Goal: Information Seeking & Learning: Learn about a topic

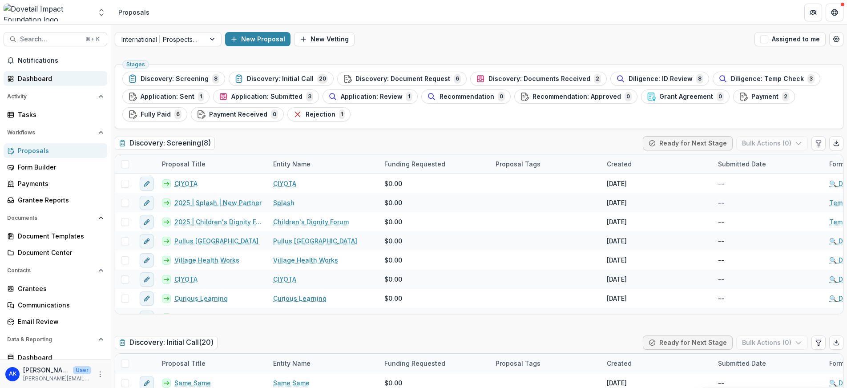
click at [34, 80] on div "Dashboard" at bounding box center [59, 78] width 82 height 9
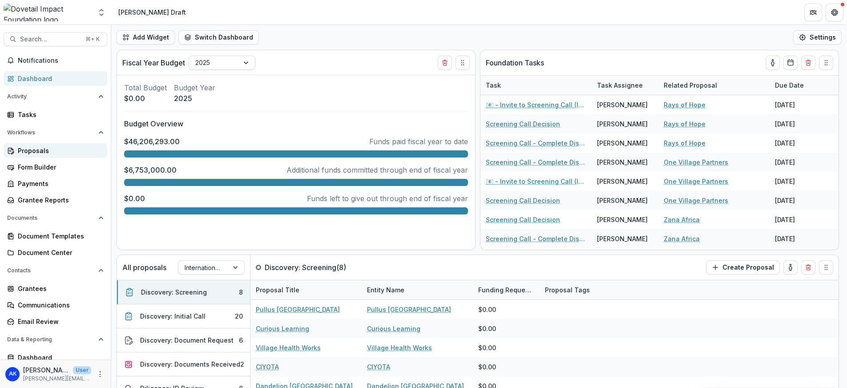
click at [47, 154] on div "Proposals" at bounding box center [59, 150] width 82 height 9
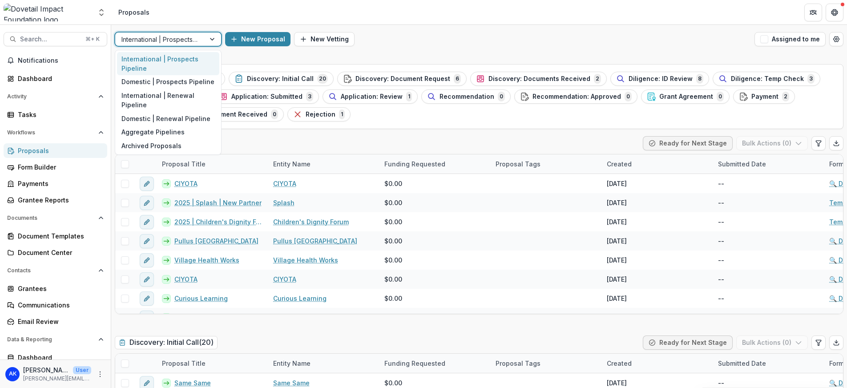
click at [213, 40] on div at bounding box center [213, 38] width 16 height 13
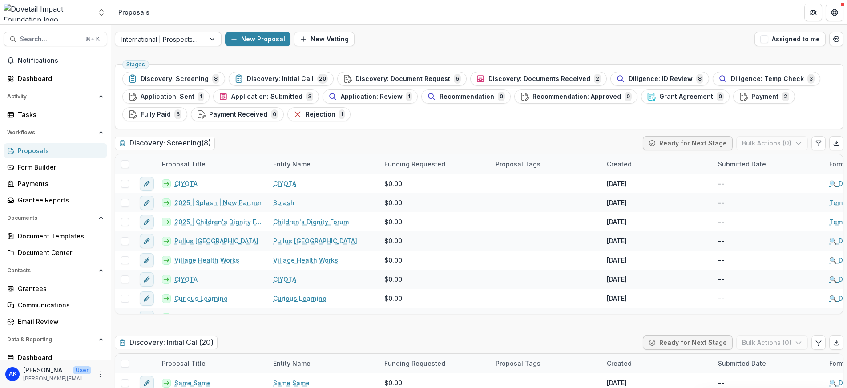
click at [104, 12] on icon "Open entity switcher" at bounding box center [101, 12] width 9 height 9
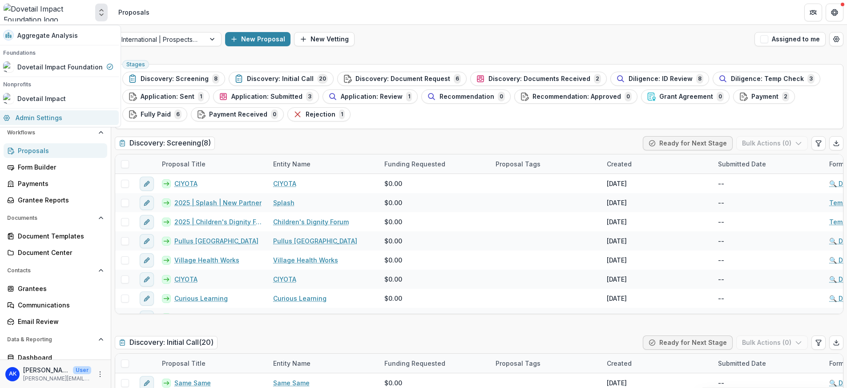
click at [70, 119] on link "Admin Settings" at bounding box center [58, 117] width 121 height 15
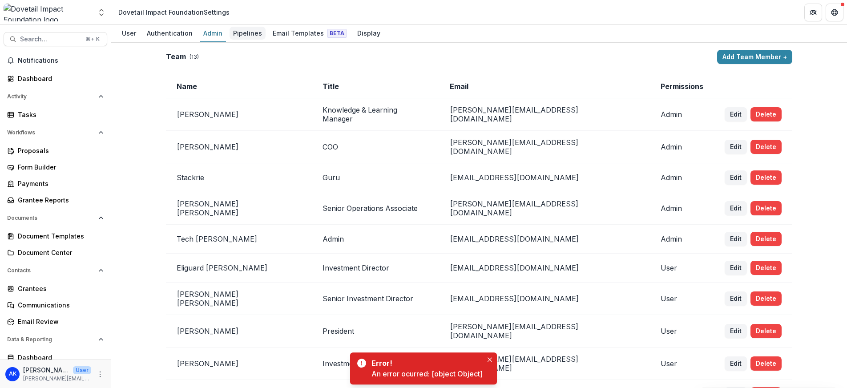
click at [242, 36] on div "Pipelines" at bounding box center [247, 33] width 36 height 13
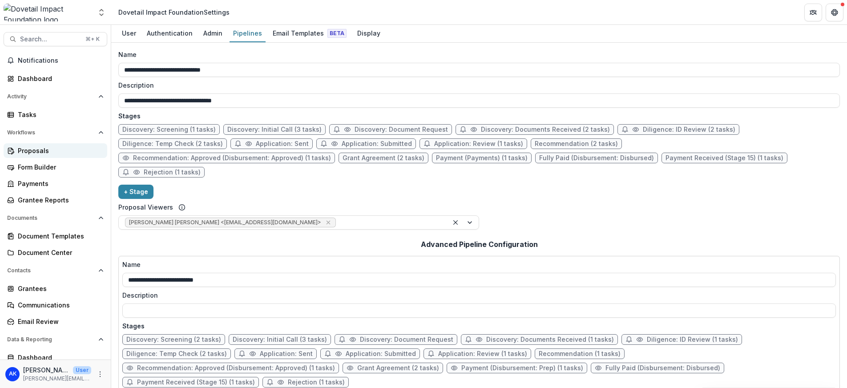
click at [40, 152] on div "Proposals" at bounding box center [59, 150] width 82 height 9
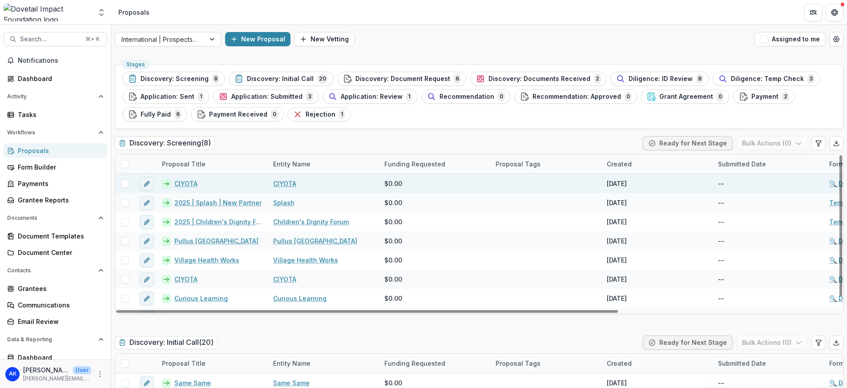
click at [191, 185] on link "CIYOTA" at bounding box center [185, 183] width 23 height 9
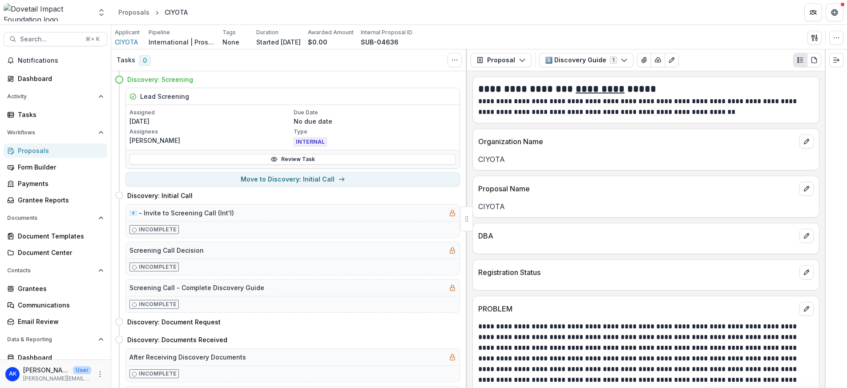
click at [36, 150] on div "Proposals" at bounding box center [59, 150] width 82 height 9
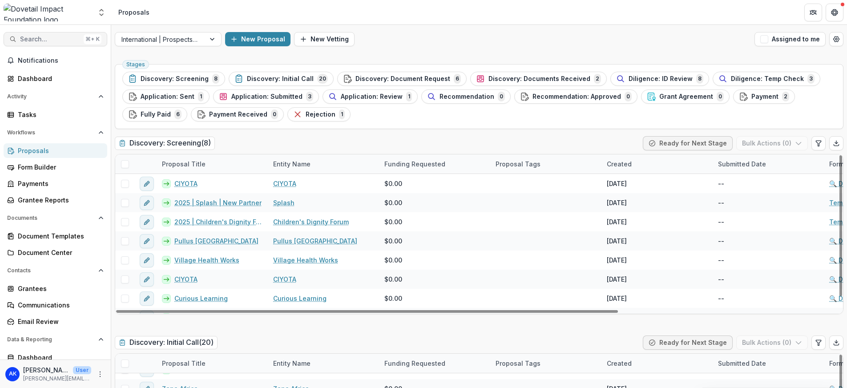
click at [56, 34] on button "Search... ⌘ + K" at bounding box center [56, 39] width 104 height 14
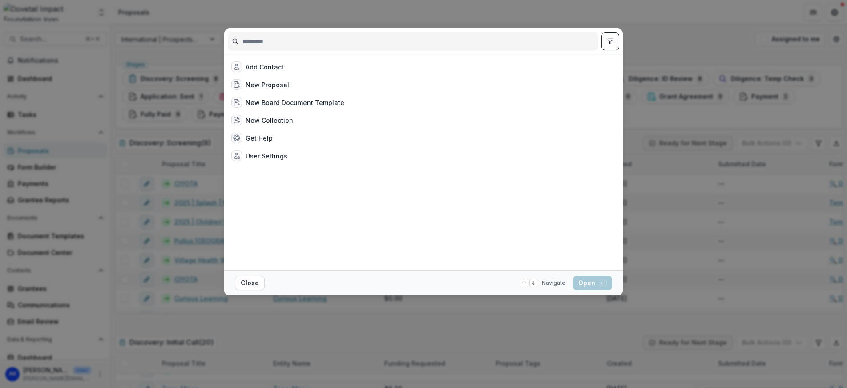
click at [318, 38] on input at bounding box center [412, 41] width 369 height 14
type input "*"
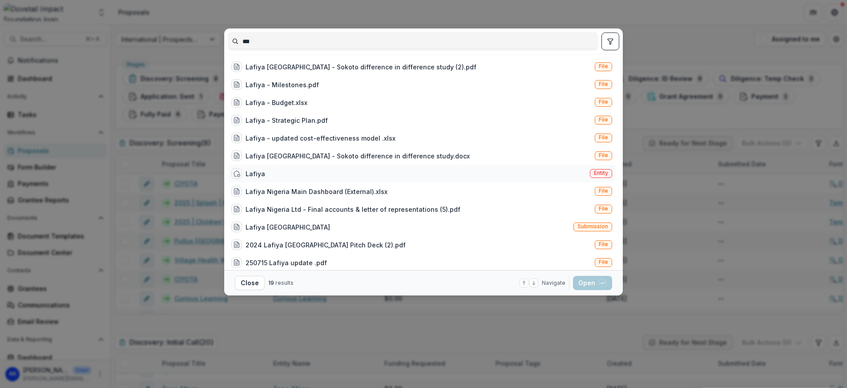
type input "***"
click at [385, 177] on div "Lafiya Entity" at bounding box center [422, 174] width 388 height 18
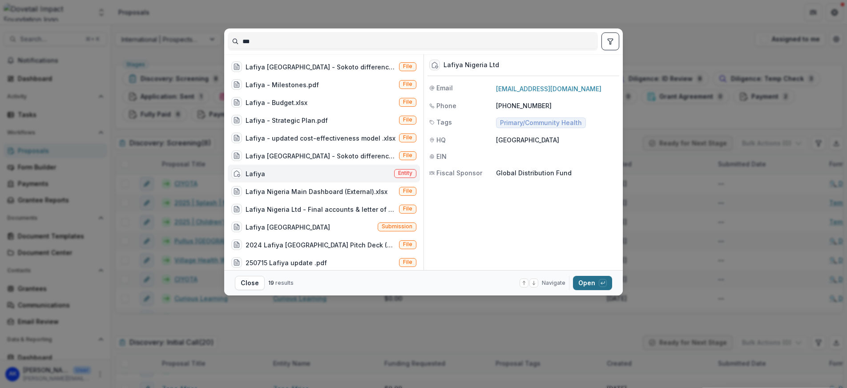
click at [577, 282] on button "Open with enter key" at bounding box center [592, 283] width 39 height 14
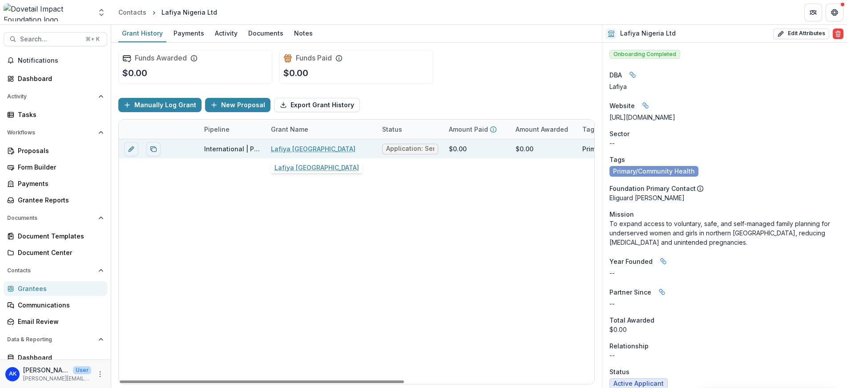
click at [281, 147] on link "Lafiya [GEOGRAPHIC_DATA]" at bounding box center [313, 148] width 84 height 9
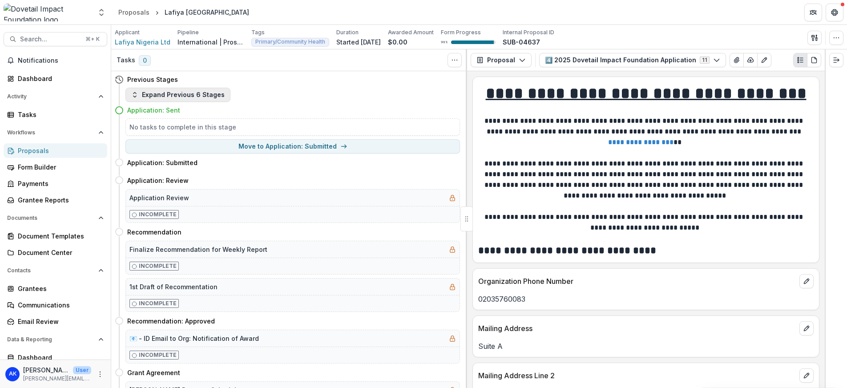
click at [169, 92] on button "Expand Previous 6 Stages" at bounding box center [177, 95] width 105 height 14
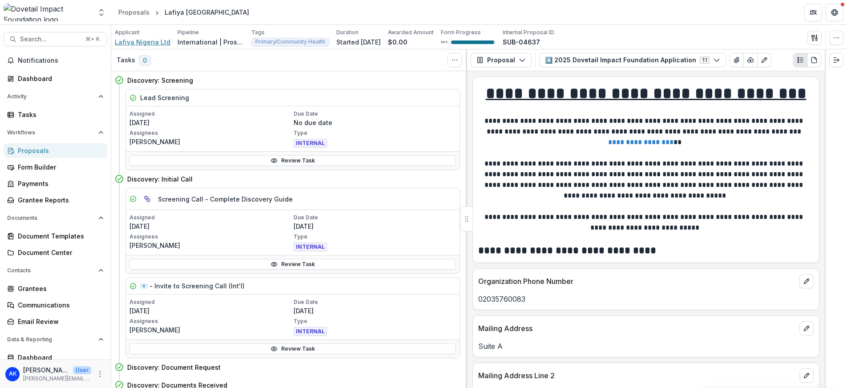
click at [132, 42] on span "Lafiya Nigeria Ltd" at bounding box center [143, 41] width 56 height 9
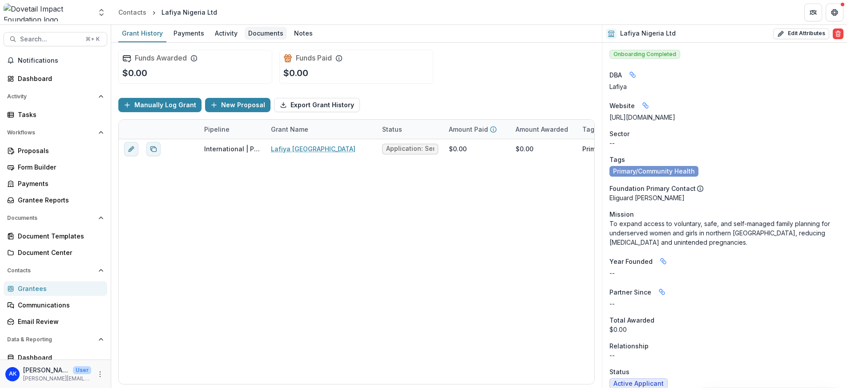
click at [253, 34] on div "Documents" at bounding box center [266, 33] width 42 height 13
click at [251, 34] on div "Documents" at bounding box center [266, 33] width 42 height 13
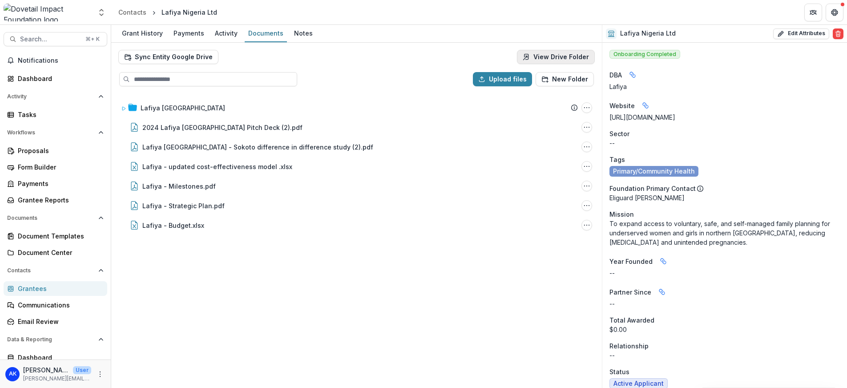
click at [540, 57] on link "View Drive Folder" at bounding box center [556, 57] width 78 height 14
click at [30, 36] on span "Search..." at bounding box center [50, 40] width 60 height 8
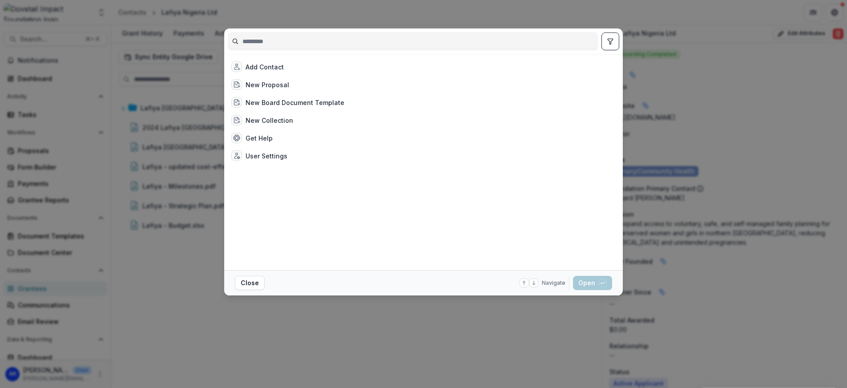
click at [143, 33] on div "Add Contact New Proposal New Board Document Template New Collection Get Help Us…" at bounding box center [423, 194] width 847 height 388
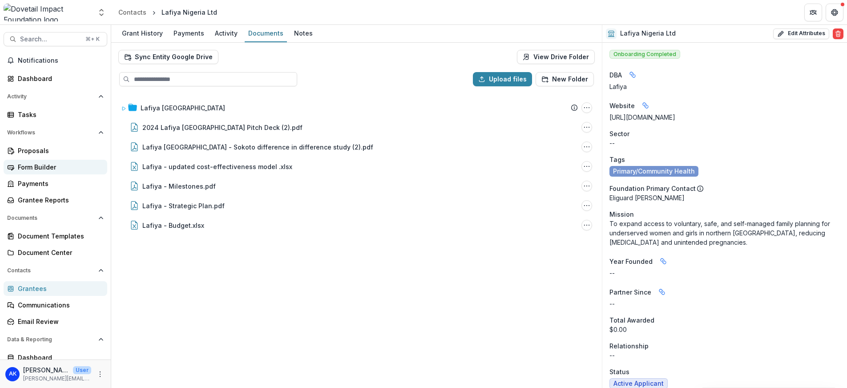
click at [48, 160] on link "Form Builder" at bounding box center [56, 167] width 104 height 15
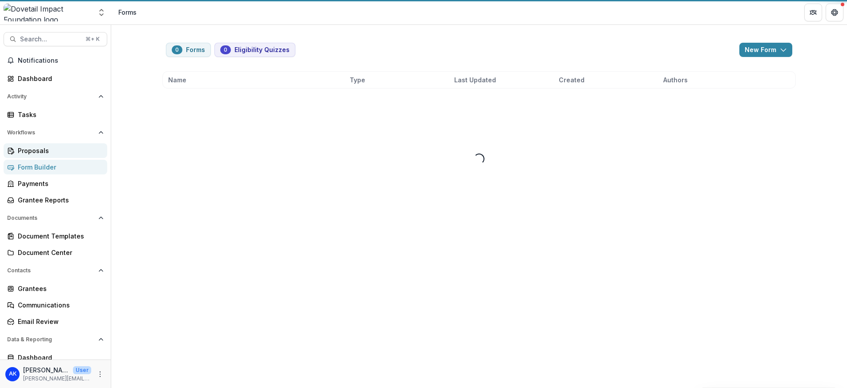
click at [46, 151] on div "Proposals" at bounding box center [59, 150] width 82 height 9
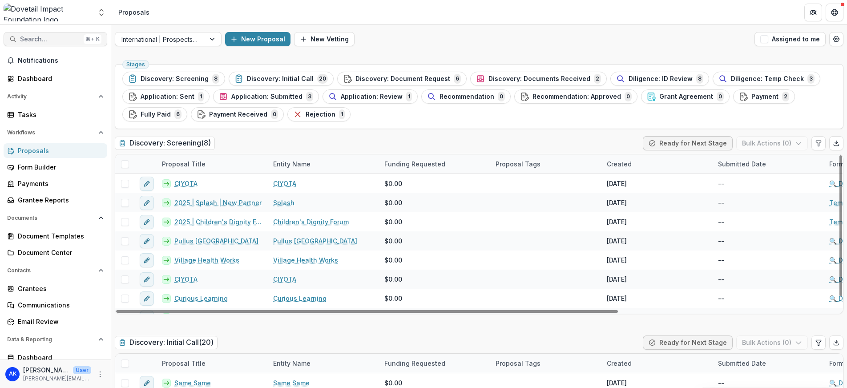
click at [42, 40] on span "Search..." at bounding box center [50, 40] width 60 height 8
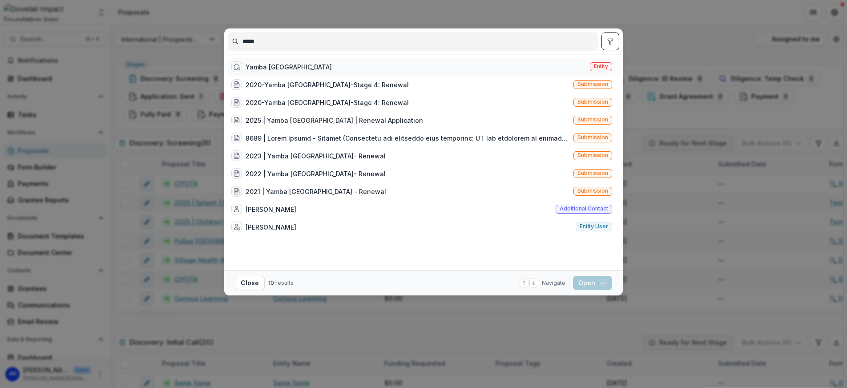
type input "*****"
drag, startPoint x: 297, startPoint y: 64, endPoint x: 320, endPoint y: 68, distance: 23.0
click at [297, 64] on div "Yamba Malawi Entity" at bounding box center [422, 67] width 388 height 18
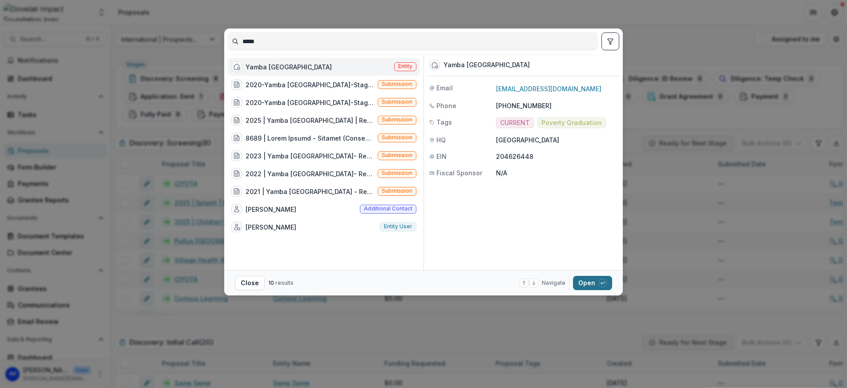
click at [591, 288] on button "Open with enter key" at bounding box center [592, 283] width 39 height 14
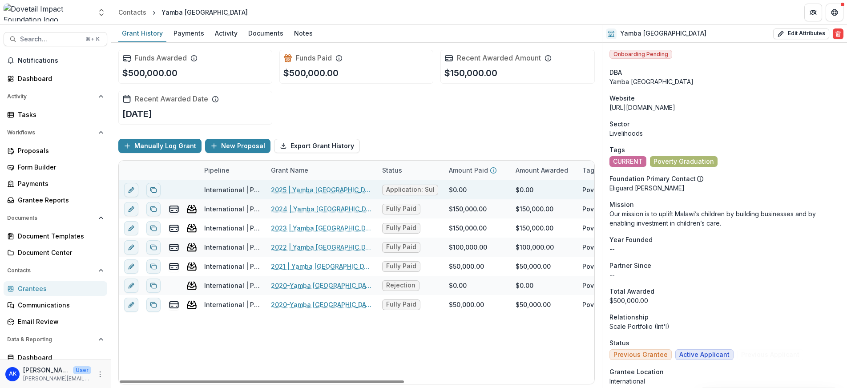
click at [302, 189] on link "2025 | Yamba [GEOGRAPHIC_DATA] | Renewal Application" at bounding box center [321, 189] width 100 height 9
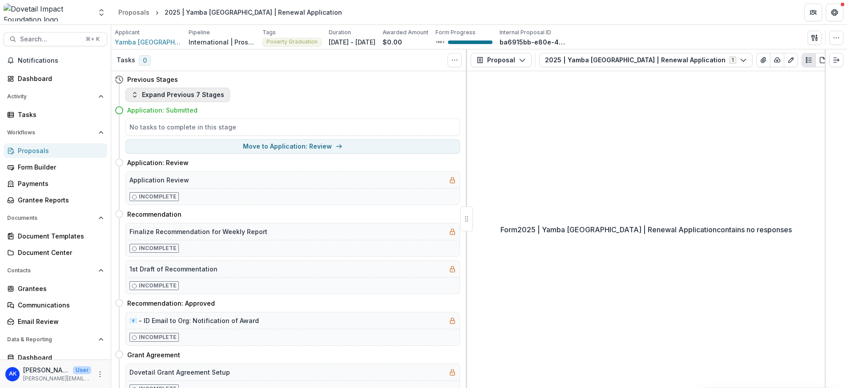
click at [176, 90] on button "Expand Previous 7 Stages" at bounding box center [177, 95] width 104 height 14
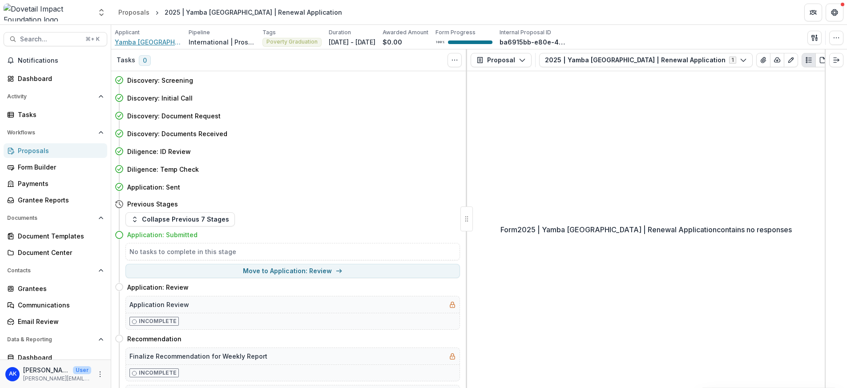
click at [126, 45] on span "Yamba [GEOGRAPHIC_DATA]" at bounding box center [148, 41] width 67 height 9
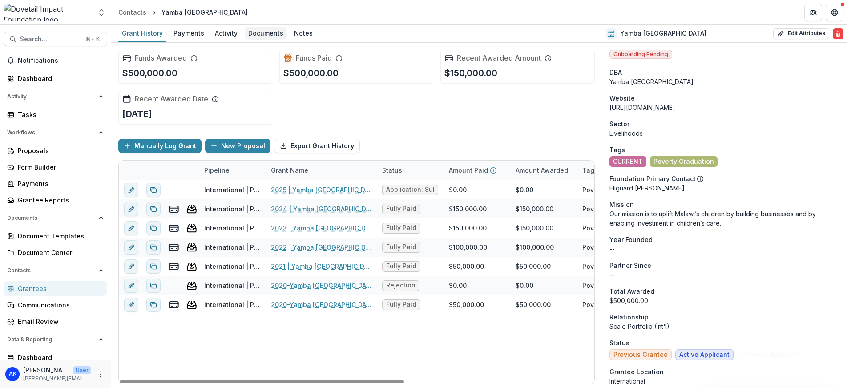
click at [247, 35] on div "Documents" at bounding box center [266, 33] width 42 height 13
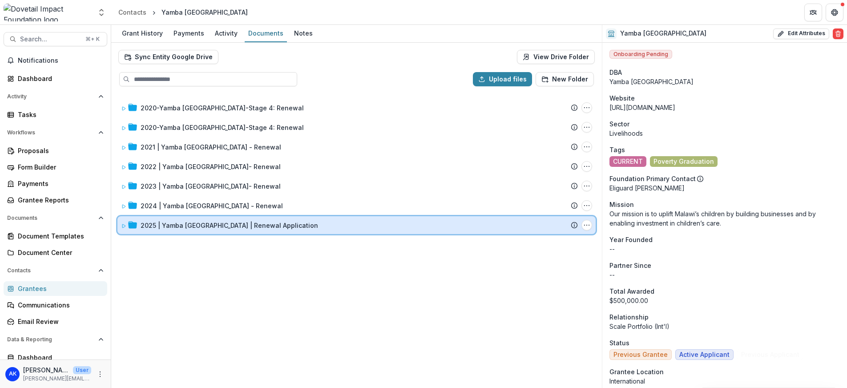
click at [119, 227] on div "2025 | Yamba [GEOGRAPHIC_DATA] | Renewal Application Submission Temelio Proposa…" at bounding box center [356, 225] width 478 height 18
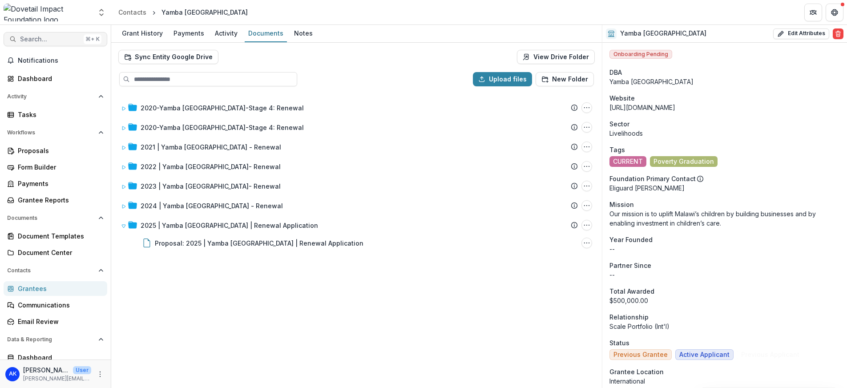
click at [37, 36] on span "Search..." at bounding box center [50, 40] width 60 height 8
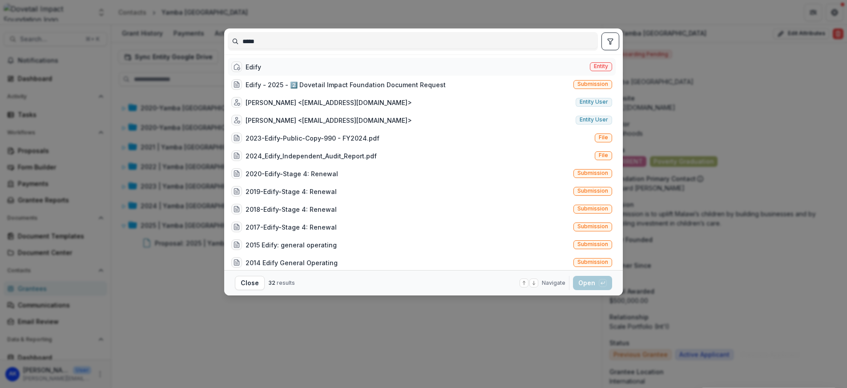
type input "*****"
click at [390, 63] on div "Edify Entity" at bounding box center [422, 67] width 388 height 18
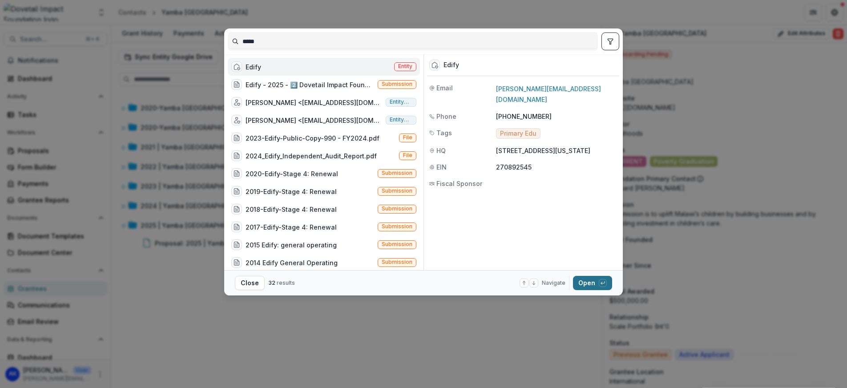
click at [590, 287] on button "Open with enter key" at bounding box center [592, 283] width 39 height 14
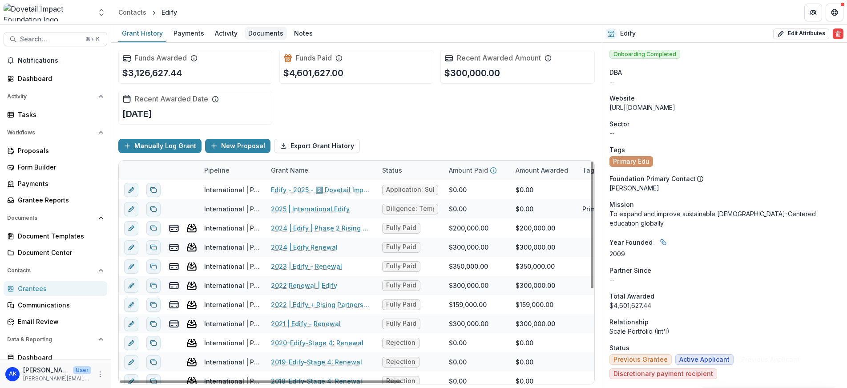
click at [248, 34] on div "Documents" at bounding box center [266, 33] width 42 height 13
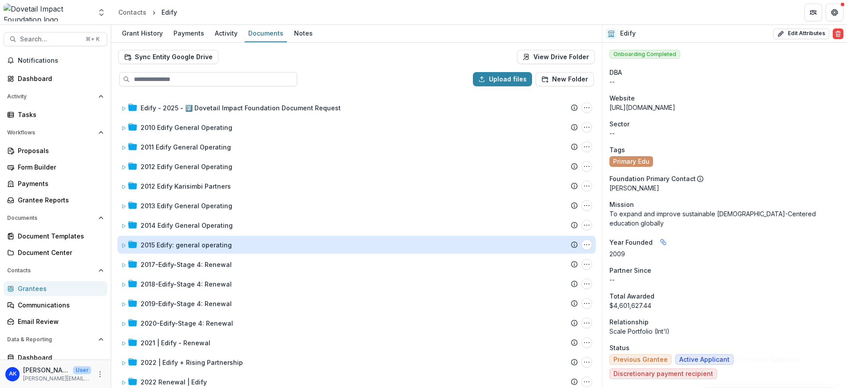
scroll to position [87, 0]
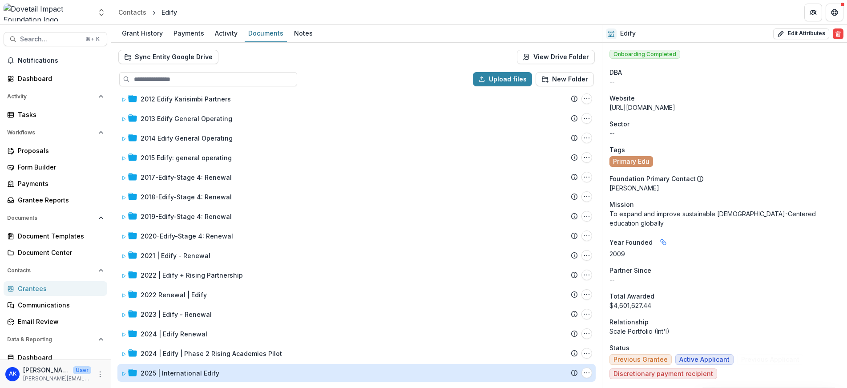
click at [183, 373] on div "2025 | International Edify" at bounding box center [180, 372] width 79 height 9
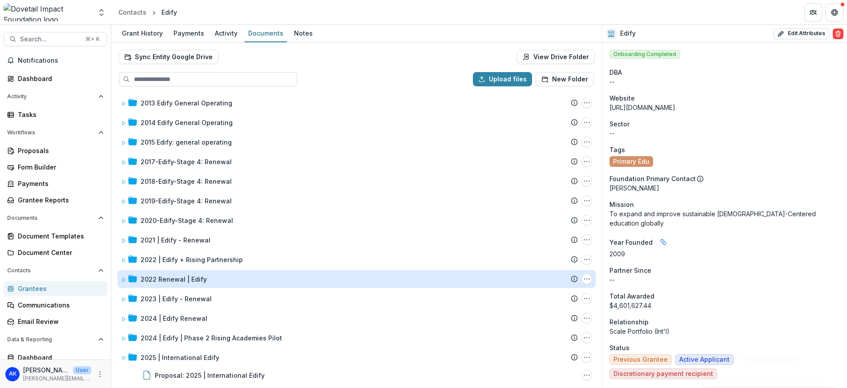
scroll to position [105, 0]
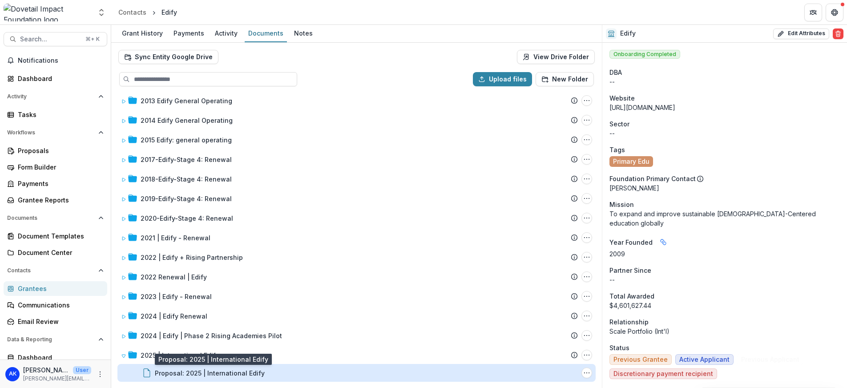
click at [205, 375] on div "Proposal: 2025 | International Edify" at bounding box center [210, 372] width 110 height 9
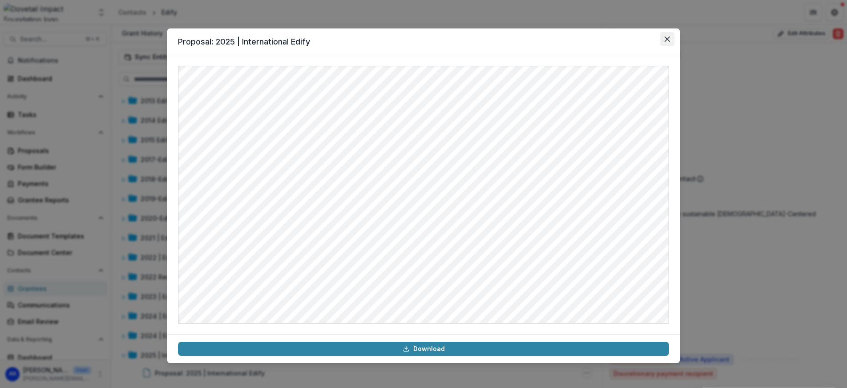
click at [668, 40] on icon "Close" at bounding box center [666, 38] width 5 height 5
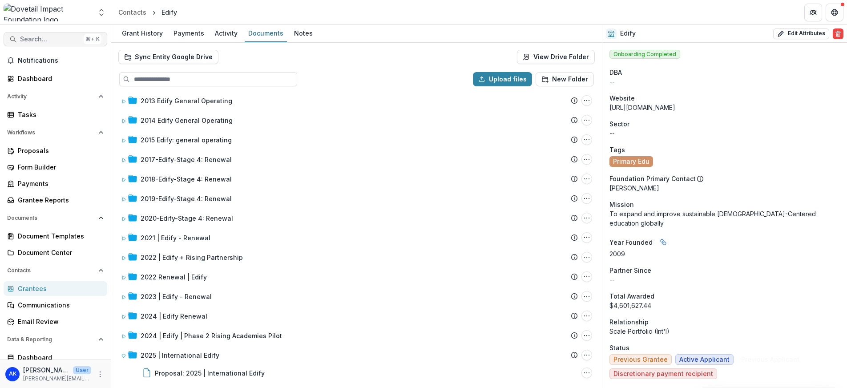
click at [54, 40] on span "Search..." at bounding box center [50, 40] width 60 height 8
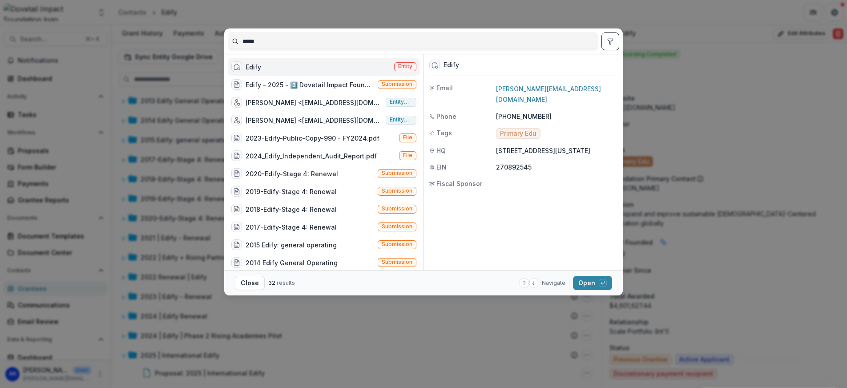
click at [306, 47] on input "*****" at bounding box center [412, 41] width 369 height 14
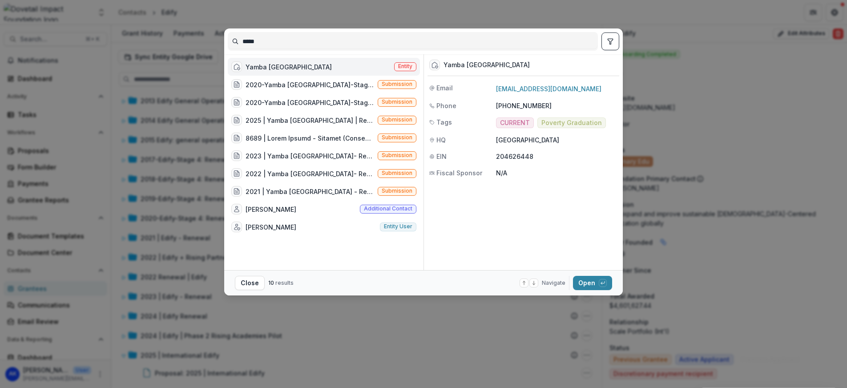
type input "*****"
click at [309, 64] on div "Yamba Malawi Entity" at bounding box center [324, 67] width 192 height 18
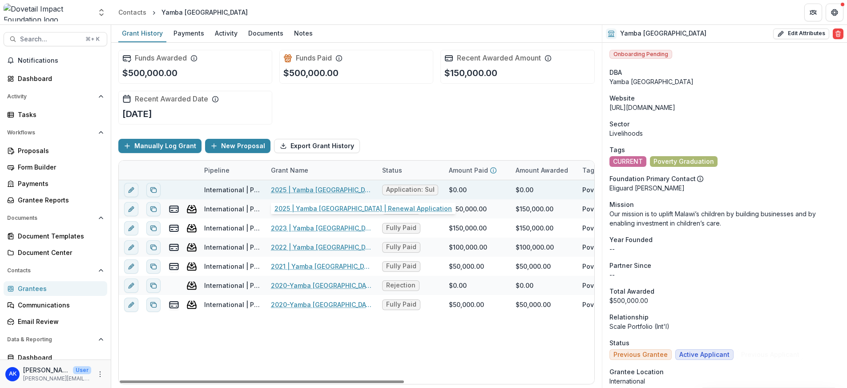
click at [322, 191] on link "2025 | Yamba [GEOGRAPHIC_DATA] | Renewal Application" at bounding box center [321, 189] width 100 height 9
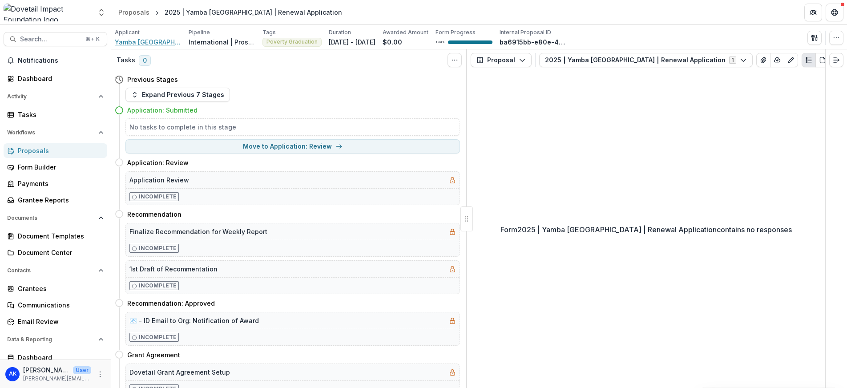
click at [151, 41] on span "Yamba [GEOGRAPHIC_DATA]" at bounding box center [148, 41] width 67 height 9
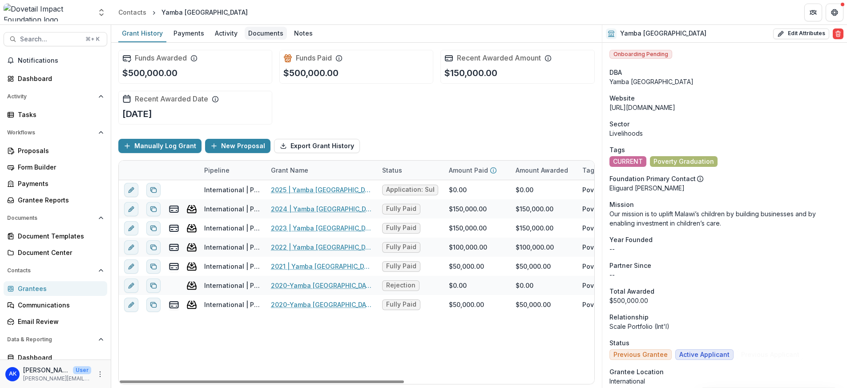
click at [260, 35] on div "Documents" at bounding box center [266, 33] width 42 height 13
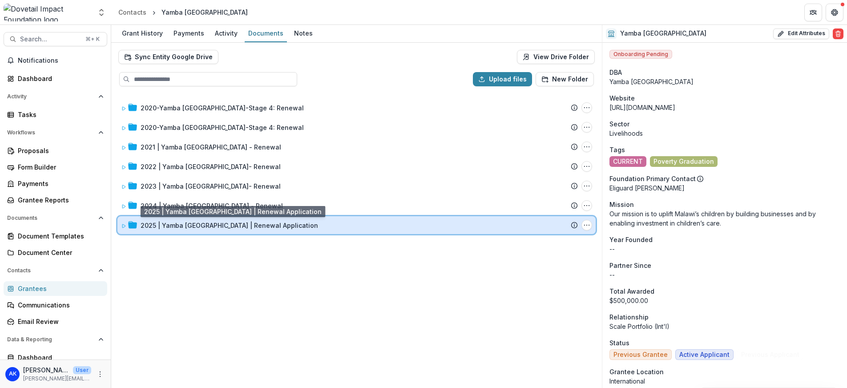
click at [193, 229] on div "2025 | Yamba [GEOGRAPHIC_DATA] | Renewal Application Submission Temelio Proposa…" at bounding box center [356, 225] width 478 height 18
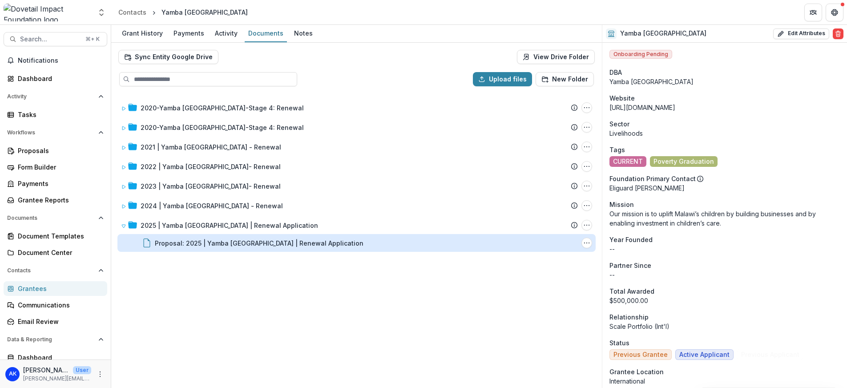
click at [204, 245] on div "Proposal: 2025 | Yamba [GEOGRAPHIC_DATA] | Renewal Application" at bounding box center [259, 242] width 209 height 9
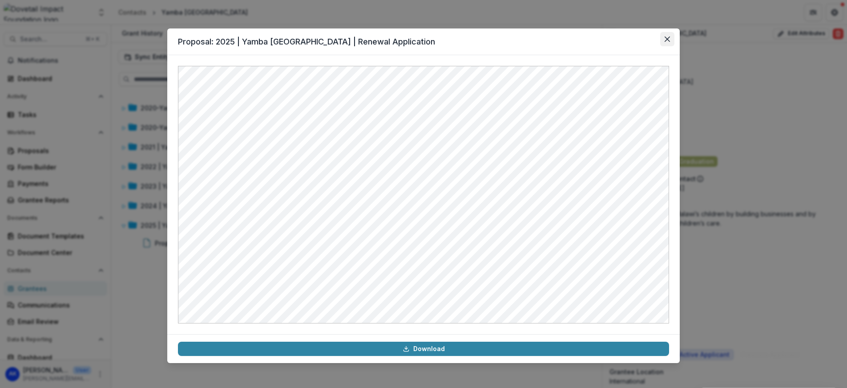
click at [664, 39] on icon "Close" at bounding box center [666, 38] width 5 height 5
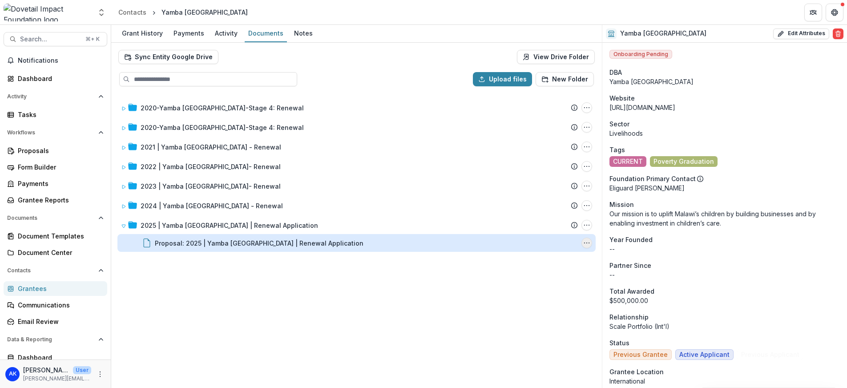
click at [589, 244] on icon "Proposal: 2025 | Yamba Malawi | Renewal Application Options" at bounding box center [586, 242] width 7 height 7
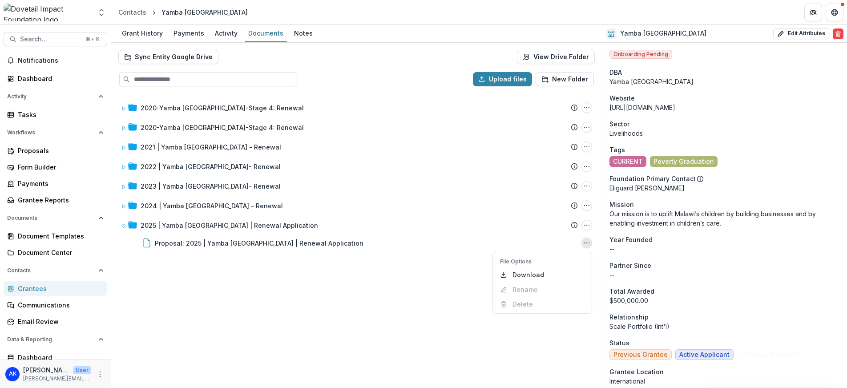
click at [379, 269] on div "2020-Yamba [GEOGRAPHIC_DATA]-Stage 4: Renewal Submission Temelio Proposal Attac…" at bounding box center [356, 239] width 489 height 293
click at [50, 38] on span "Search..." at bounding box center [50, 40] width 60 height 8
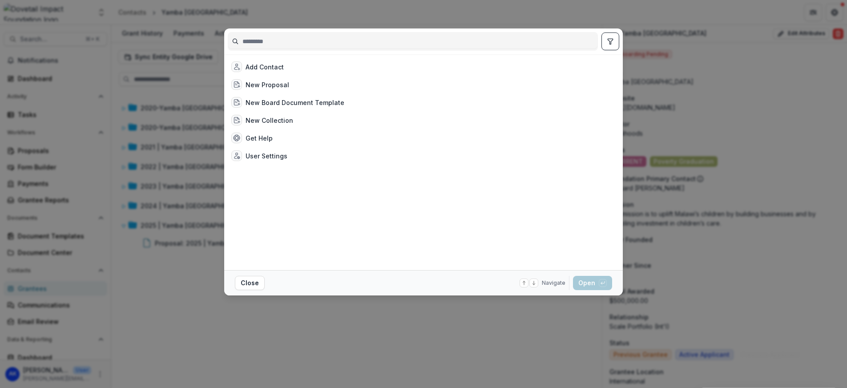
click at [221, 25] on div "Add Contact New Proposal New Board Document Template New Collection Get Help Us…" at bounding box center [423, 194] width 847 height 388
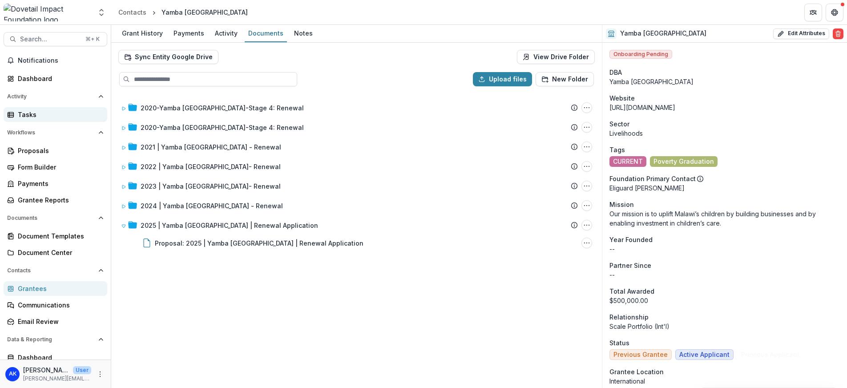
click at [38, 113] on div "Tasks" at bounding box center [59, 114] width 82 height 9
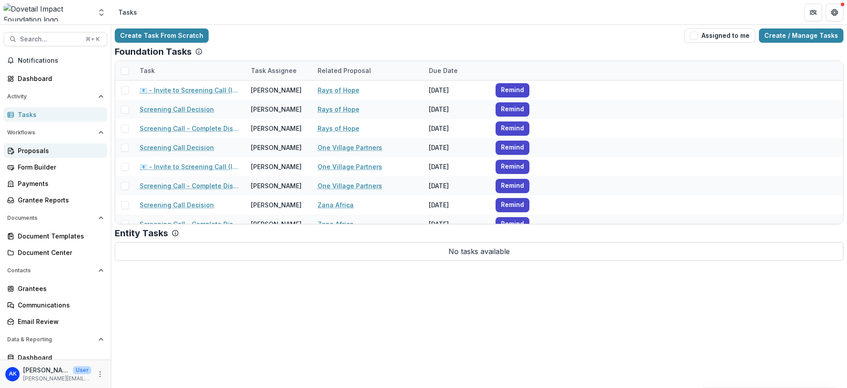
click at [40, 148] on div "Proposals" at bounding box center [59, 150] width 82 height 9
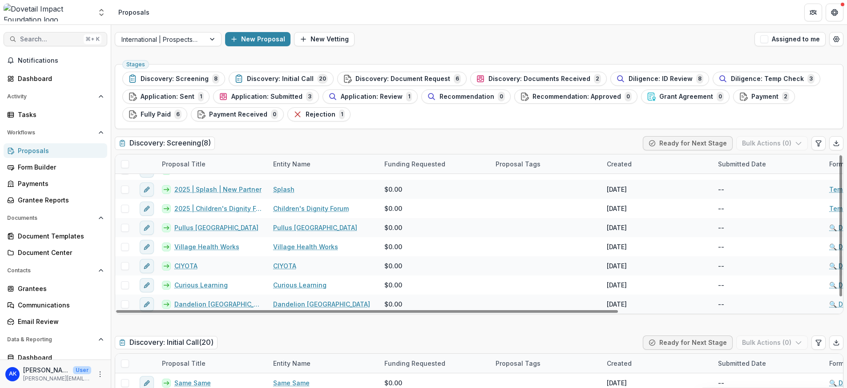
click at [38, 36] on span "Search..." at bounding box center [50, 40] width 60 height 8
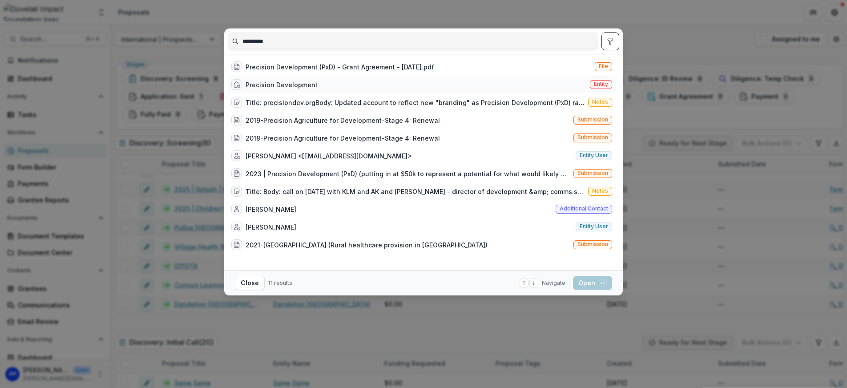
type input "*********"
click at [436, 84] on div "Precision Development Entity" at bounding box center [422, 85] width 388 height 18
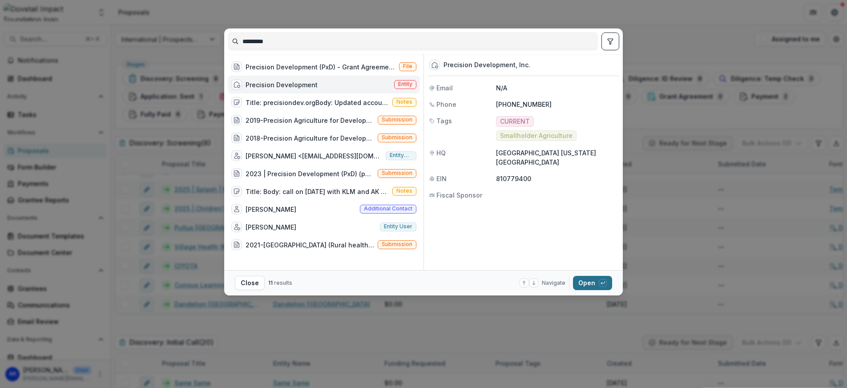
click at [597, 285] on button "Open with enter key" at bounding box center [592, 283] width 39 height 14
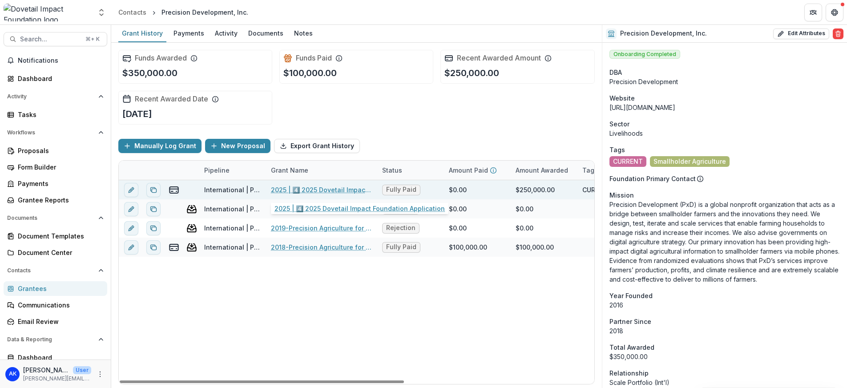
click at [292, 190] on link "2025 | 4️⃣ 2025 Dovetail Impact Foundation Application" at bounding box center [321, 189] width 100 height 9
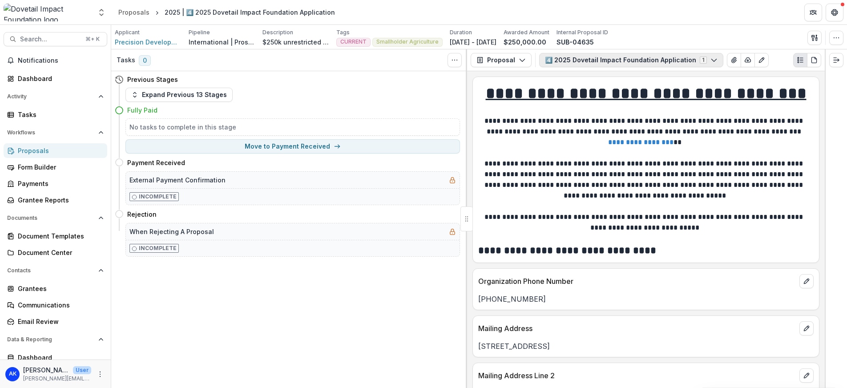
click at [710, 61] on icon "button" at bounding box center [713, 59] width 7 height 7
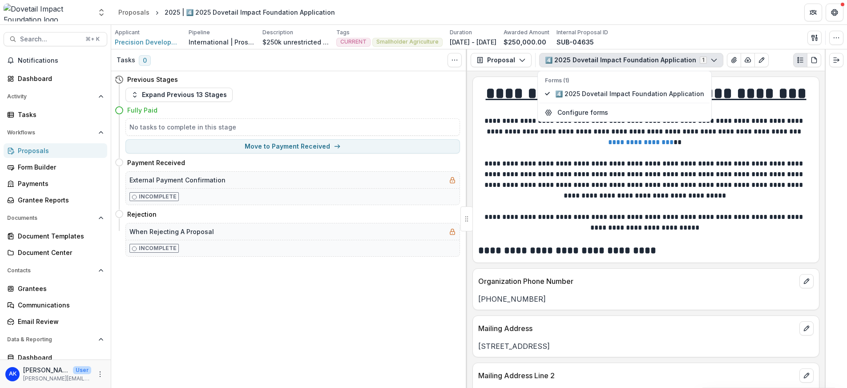
click at [710, 61] on icon "button" at bounding box center [713, 59] width 7 height 7
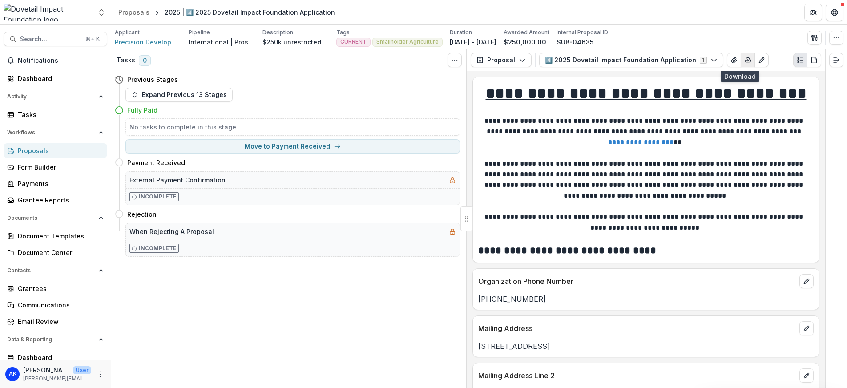
click at [747, 60] on polyline "button" at bounding box center [748, 60] width 2 height 1
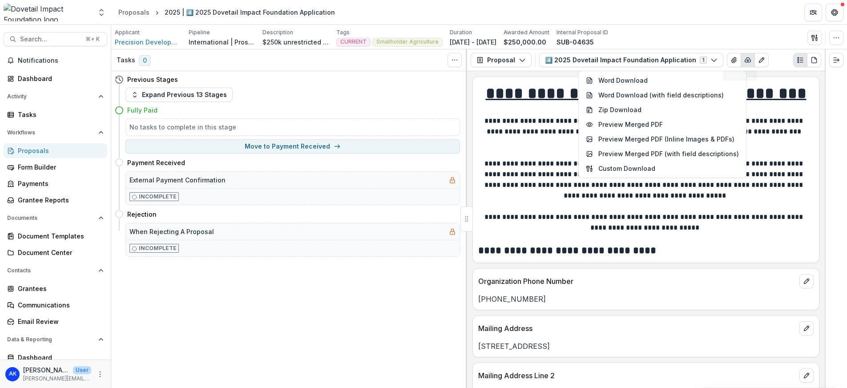
click at [736, 37] on div "Applicant Precision Development, Inc. Pipeline International | Prospects Pipeli…" at bounding box center [479, 37] width 728 height 18
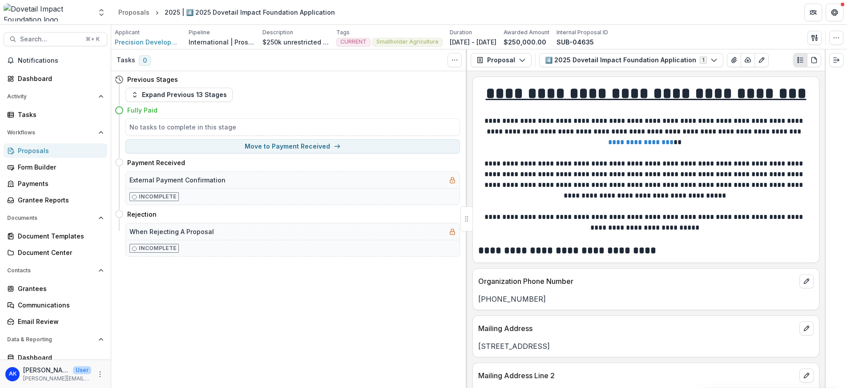
drag, startPoint x: 824, startPoint y: 79, endPoint x: 831, endPoint y: 113, distance: 34.9
click at [831, 113] on div at bounding box center [835, 218] width 22 height 338
click at [744, 60] on icon "button" at bounding box center [747, 59] width 7 height 7
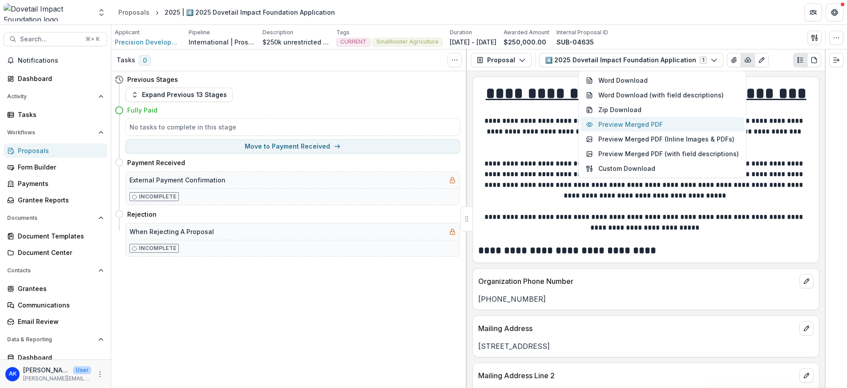
click at [641, 124] on button "Preview Merged PDF" at bounding box center [662, 124] width 164 height 15
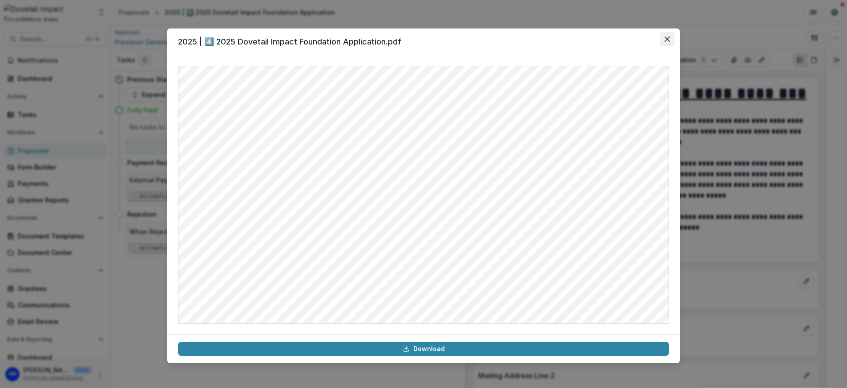
click at [670, 40] on button "Close" at bounding box center [667, 39] width 14 height 14
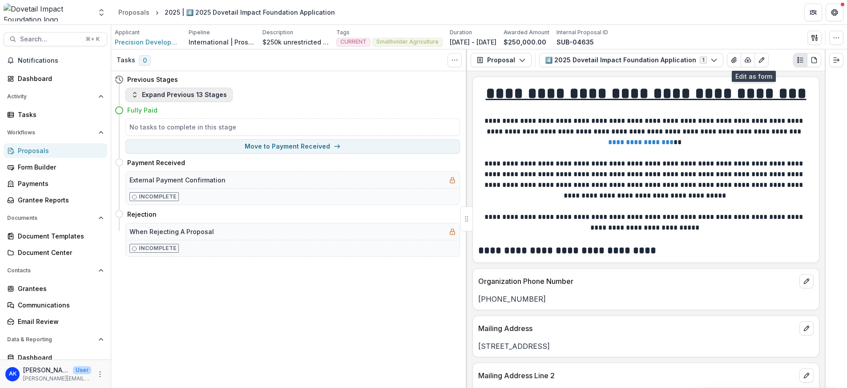
click at [189, 99] on button "Expand Previous 13 Stages" at bounding box center [178, 95] width 107 height 14
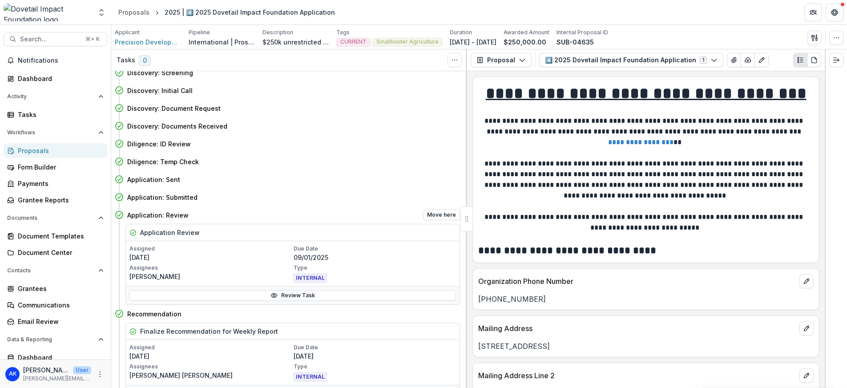
scroll to position [9, 0]
click at [254, 233] on div "Application Review" at bounding box center [292, 230] width 333 height 17
click at [158, 42] on span "Precision Development, Inc." at bounding box center [148, 41] width 67 height 9
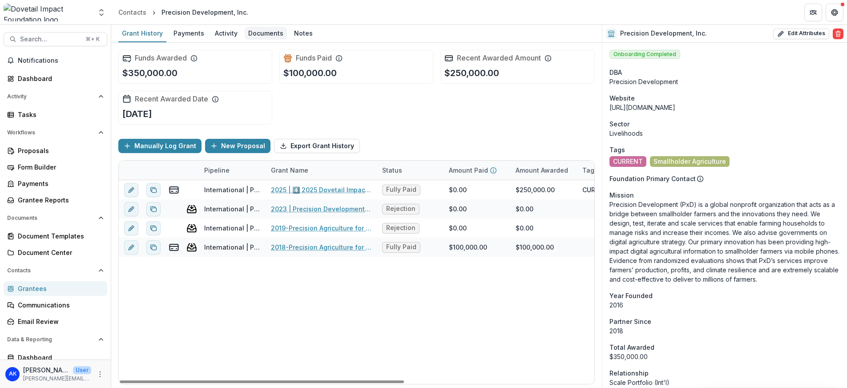
click at [256, 31] on div "Documents" at bounding box center [266, 33] width 42 height 13
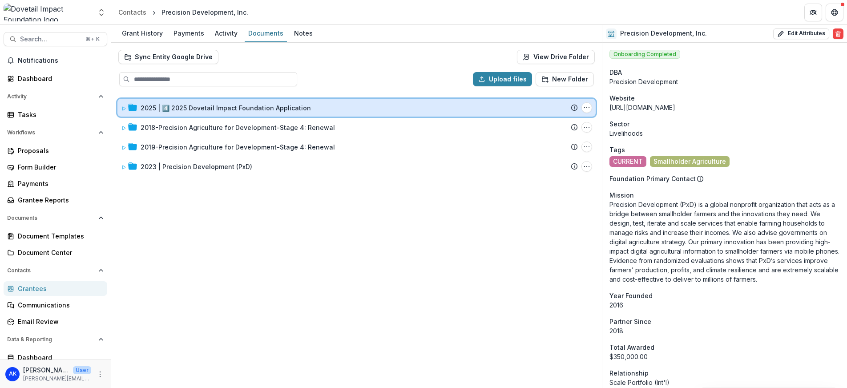
click at [123, 108] on icon at bounding box center [123, 108] width 5 height 5
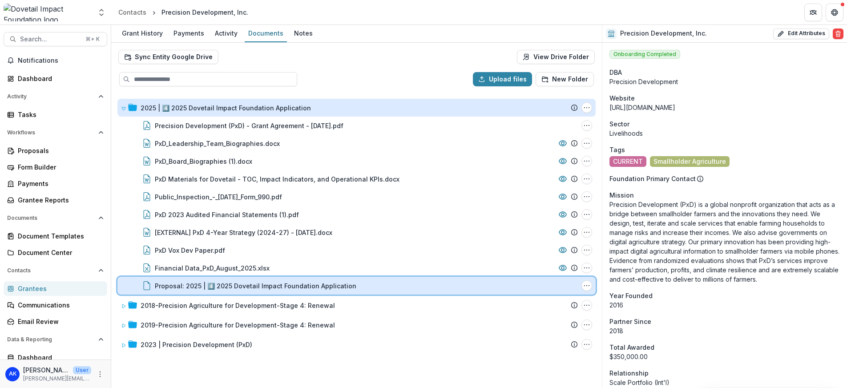
click at [194, 290] on div "Proposal: 2025 | 4️⃣ 2025 Dovetail Impact Foundation Application File Options D…" at bounding box center [356, 286] width 478 height 18
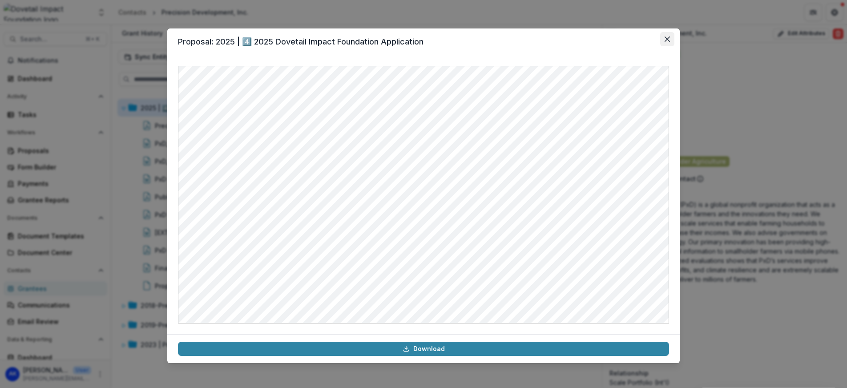
click at [665, 41] on icon "Close" at bounding box center [666, 38] width 5 height 5
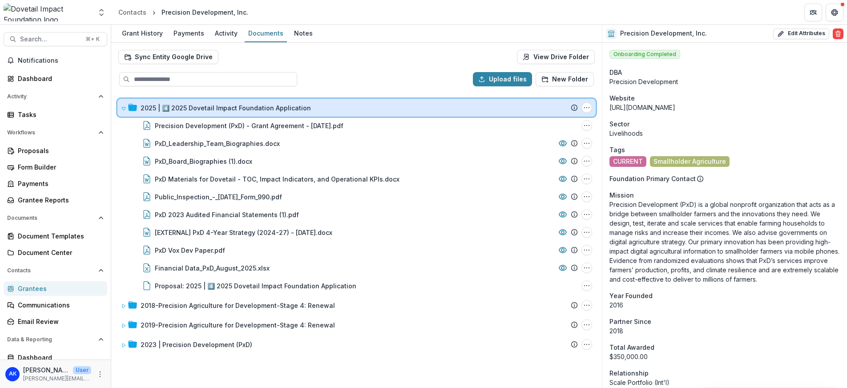
click at [122, 109] on icon at bounding box center [123, 108] width 5 height 5
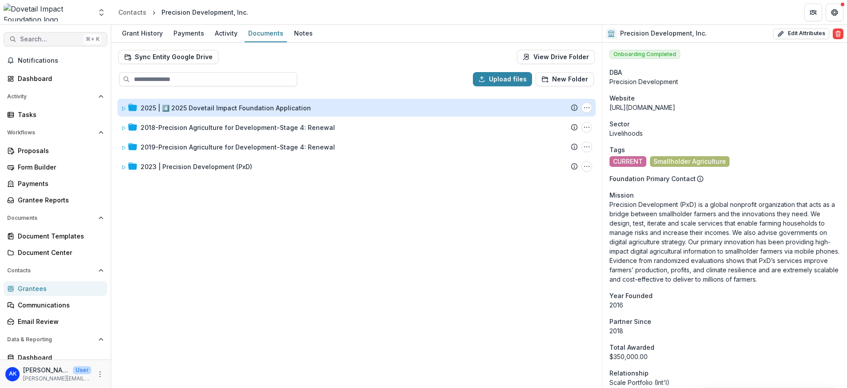
click at [55, 41] on span "Search..." at bounding box center [50, 40] width 60 height 8
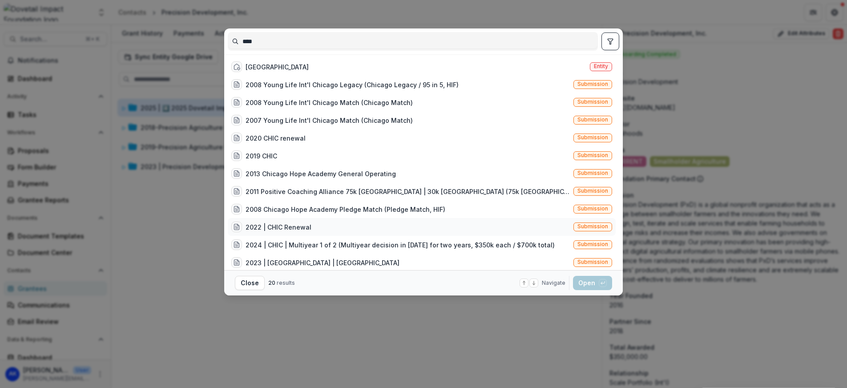
type input "****"
click at [373, 222] on div "2022 | CHIC Renewal Submission" at bounding box center [422, 227] width 388 height 18
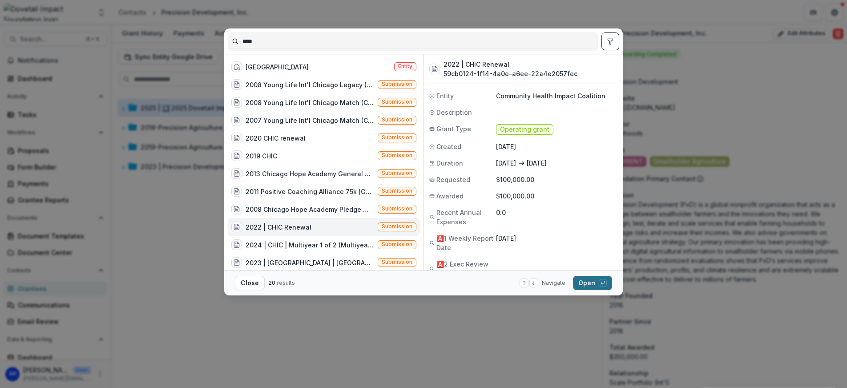
click at [591, 280] on button "Open with enter key" at bounding box center [592, 283] width 39 height 14
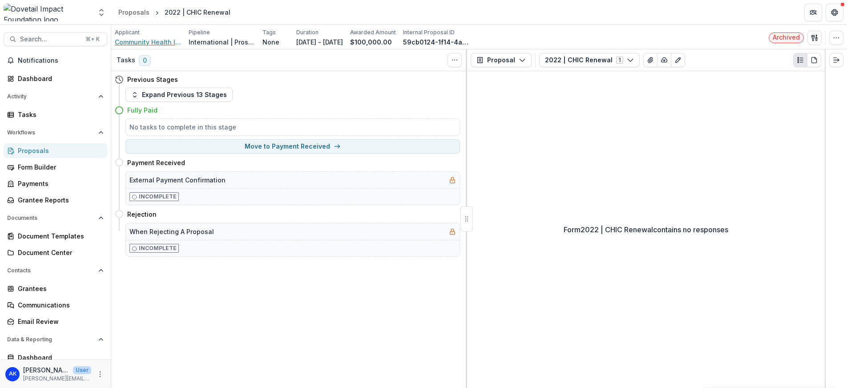
click at [132, 44] on span "Community Health Impact Coalition" at bounding box center [148, 41] width 67 height 9
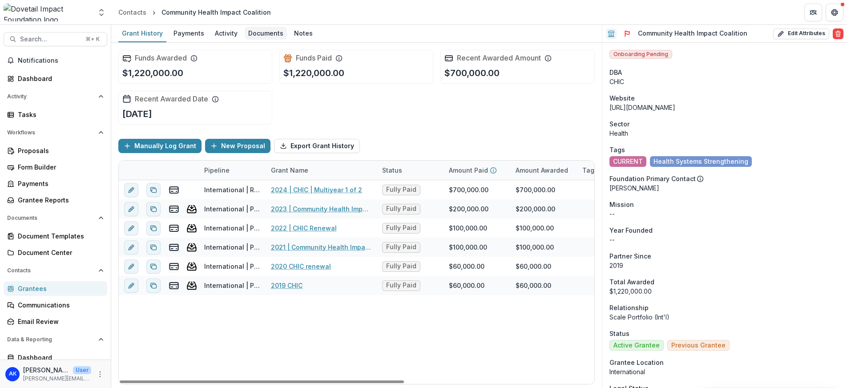
click at [253, 31] on div "Documents" at bounding box center [266, 33] width 42 height 13
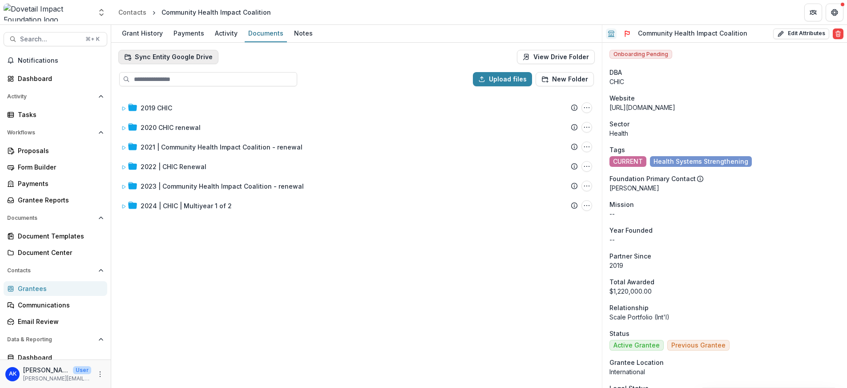
click at [149, 59] on button "Sync Entity Google Drive" at bounding box center [168, 57] width 100 height 14
click at [53, 43] on button "Search... ⌘ + K" at bounding box center [56, 39] width 104 height 14
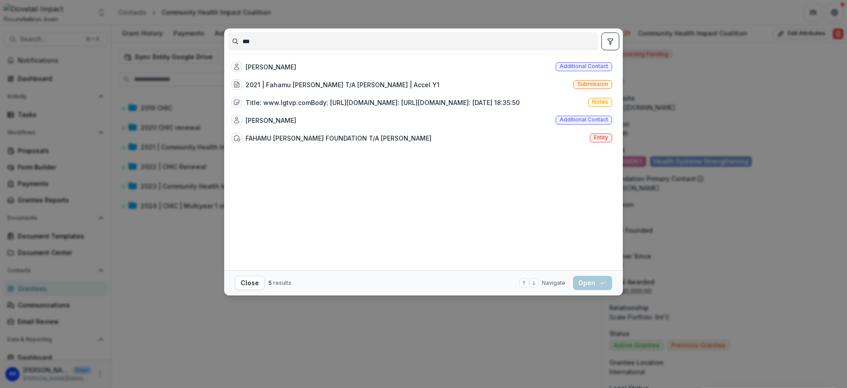
click at [292, 36] on input "***" at bounding box center [412, 41] width 369 height 14
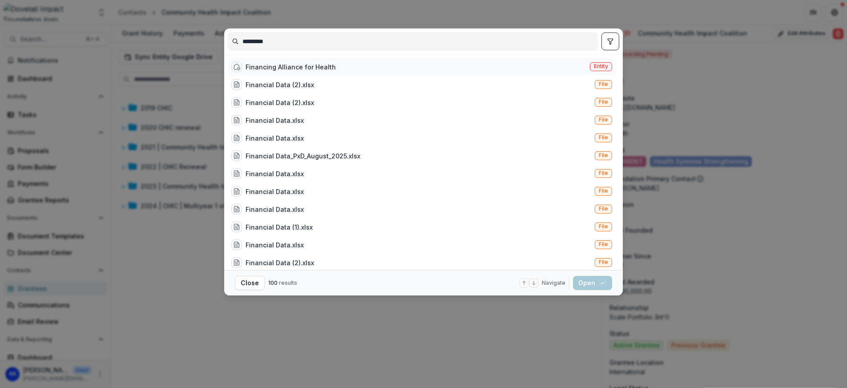
type input "*********"
click at [313, 64] on div "Financing Alliance for Health" at bounding box center [290, 66] width 90 height 9
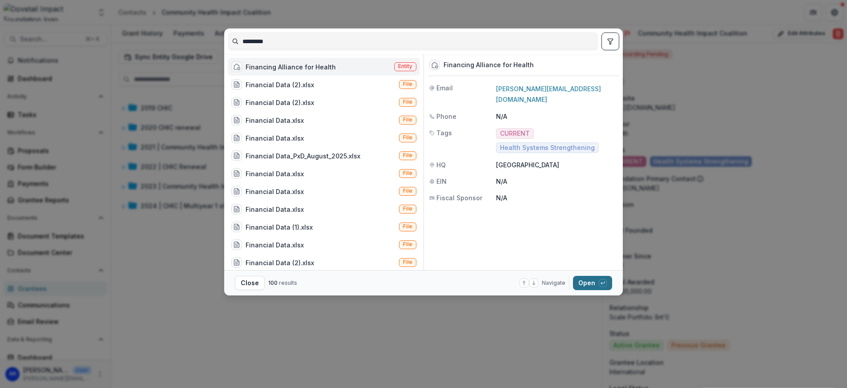
click at [587, 285] on button "Open with enter key" at bounding box center [592, 283] width 39 height 14
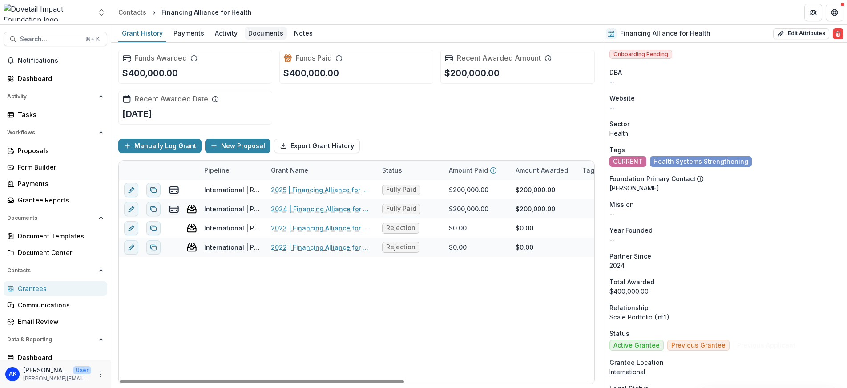
click at [262, 28] on div "Documents" at bounding box center [266, 33] width 42 height 13
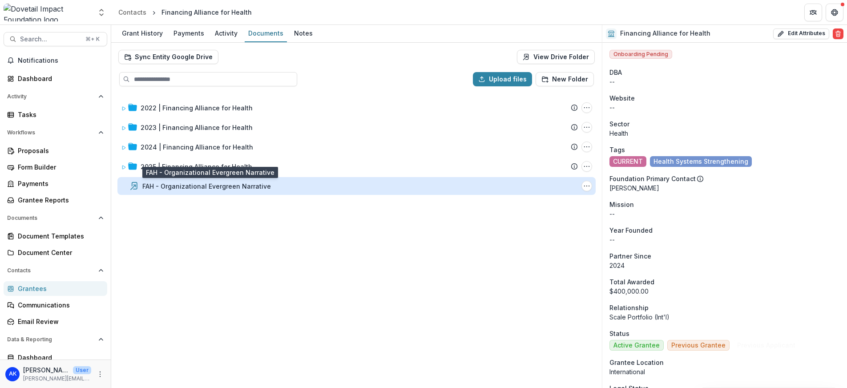
click at [216, 185] on div "FAH - Organizational Evergreen Narrative" at bounding box center [206, 185] width 129 height 9
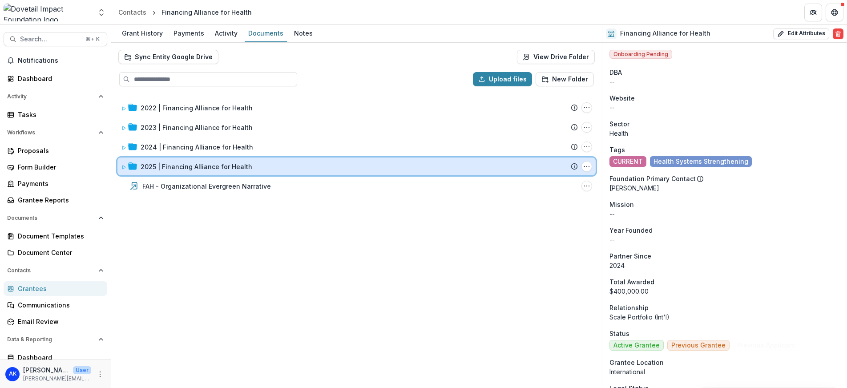
click at [123, 169] on icon at bounding box center [123, 167] width 3 height 4
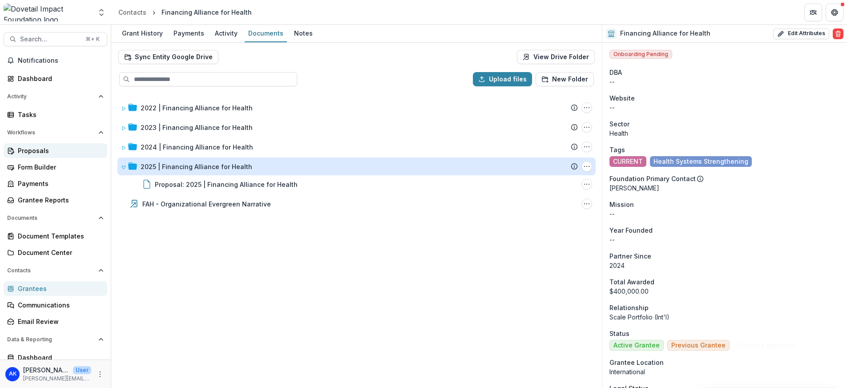
click at [33, 149] on div "Proposals" at bounding box center [59, 150] width 82 height 9
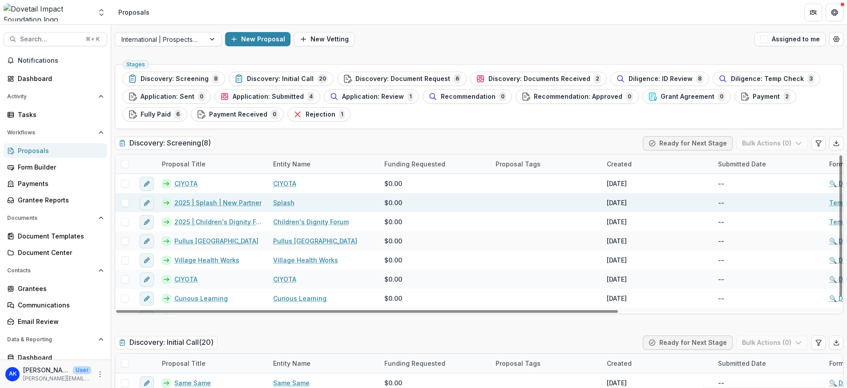
click at [201, 203] on link "2025 | Splash | New Partner" at bounding box center [217, 202] width 87 height 9
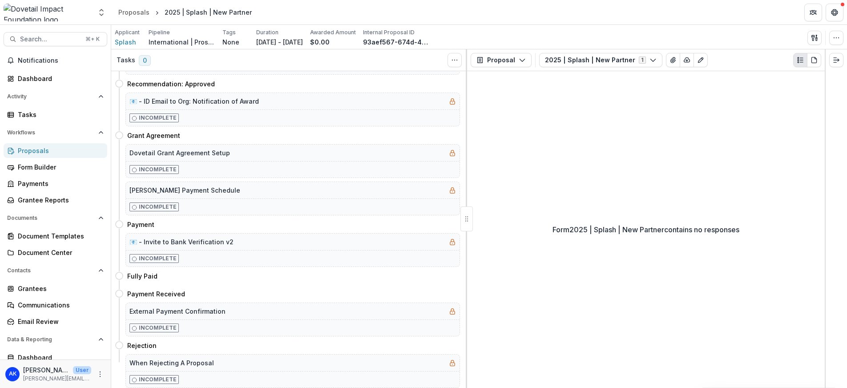
scroll to position [231, 0]
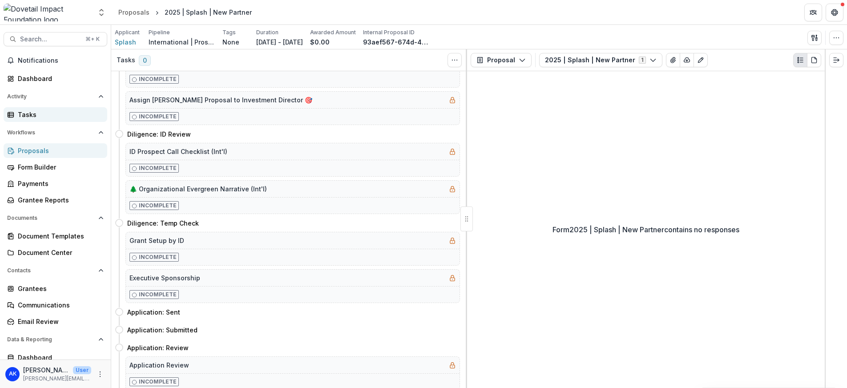
click at [32, 117] on div "Tasks" at bounding box center [59, 114] width 82 height 9
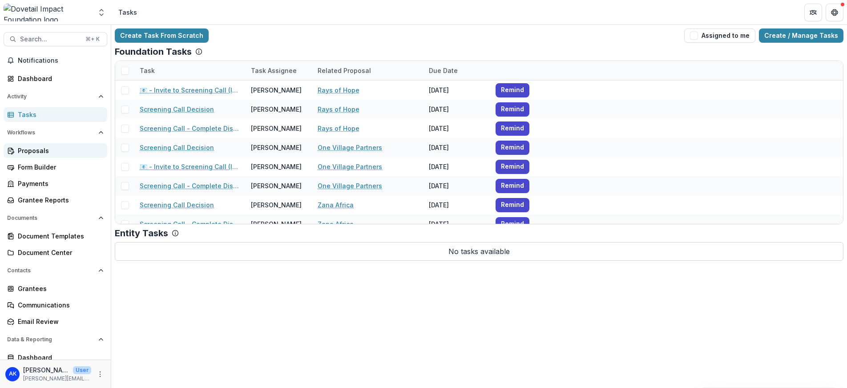
click at [28, 149] on div "Proposals" at bounding box center [59, 150] width 82 height 9
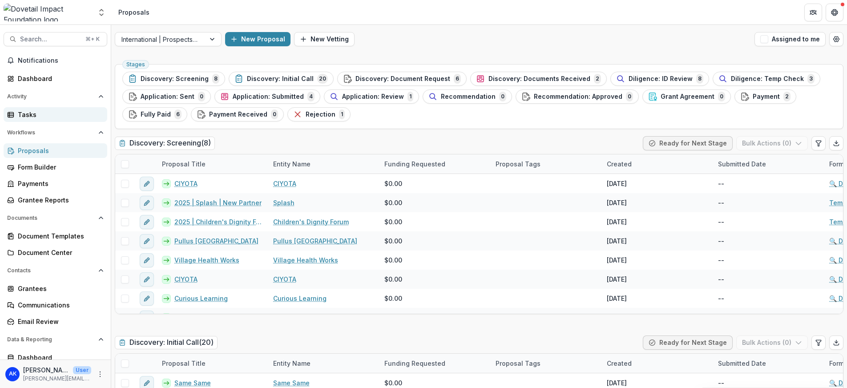
click at [31, 119] on div "Tasks" at bounding box center [59, 114] width 82 height 9
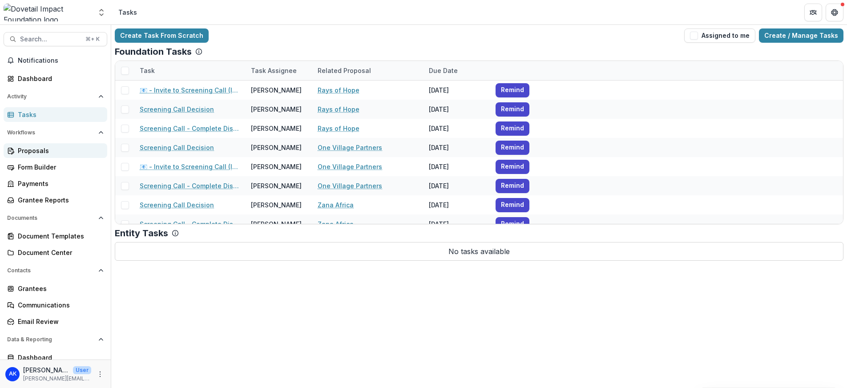
click at [39, 148] on div "Proposals" at bounding box center [59, 150] width 82 height 9
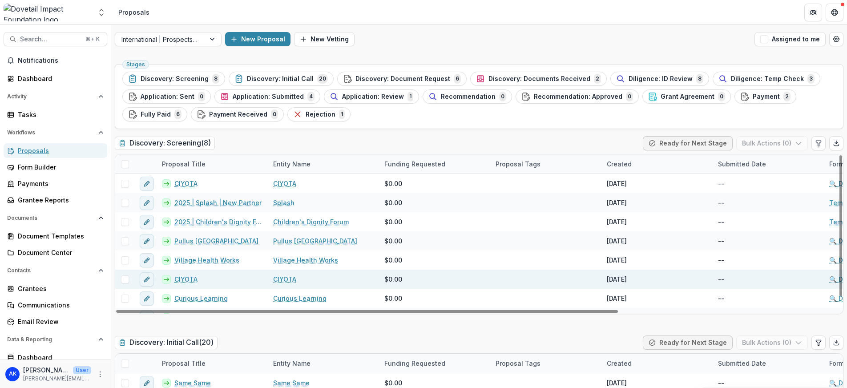
scroll to position [2, 0]
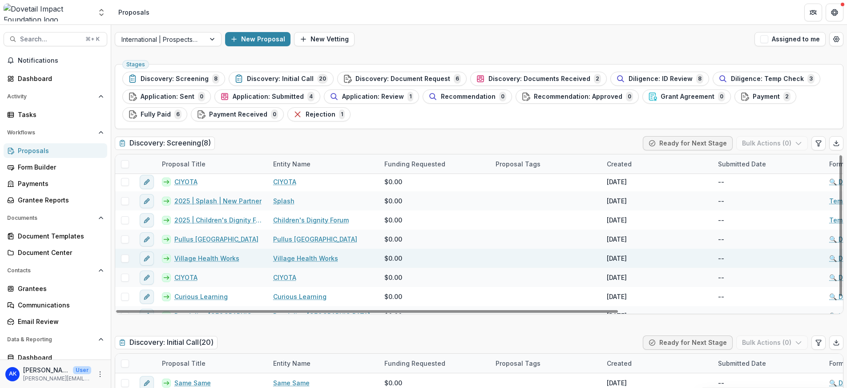
click at [223, 258] on link "Village Health Works" at bounding box center [206, 257] width 65 height 9
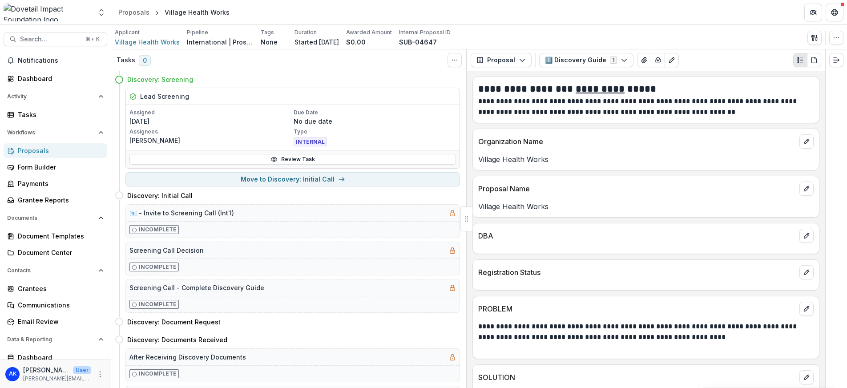
click at [128, 79] on h4 "Discovery: Screening" at bounding box center [160, 79] width 66 height 9
drag, startPoint x: 137, startPoint y: 80, endPoint x: 207, endPoint y: 83, distance: 69.8
click at [207, 83] on div "Discovery: Screening" at bounding box center [293, 79] width 333 height 9
click at [161, 100] on h5 "Lead Screening" at bounding box center [164, 96] width 49 height 9
drag, startPoint x: 145, startPoint y: 98, endPoint x: 209, endPoint y: 97, distance: 64.5
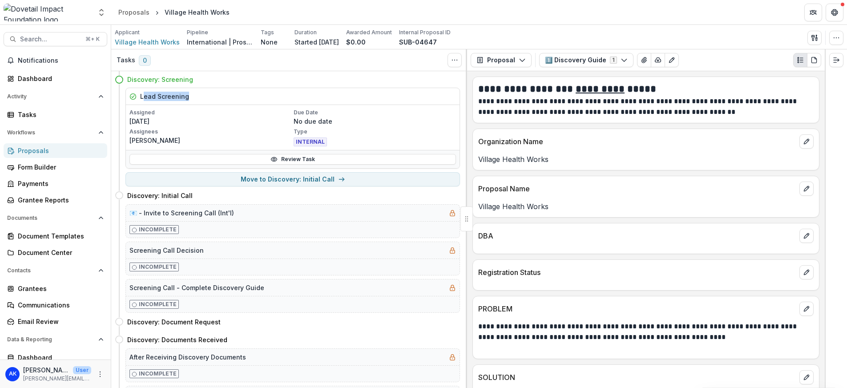
click at [209, 97] on div "Lead Screening" at bounding box center [292, 96] width 333 height 17
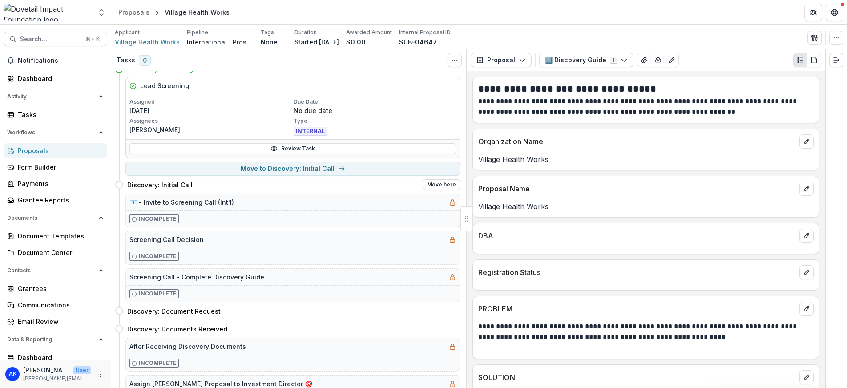
scroll to position [11, 0]
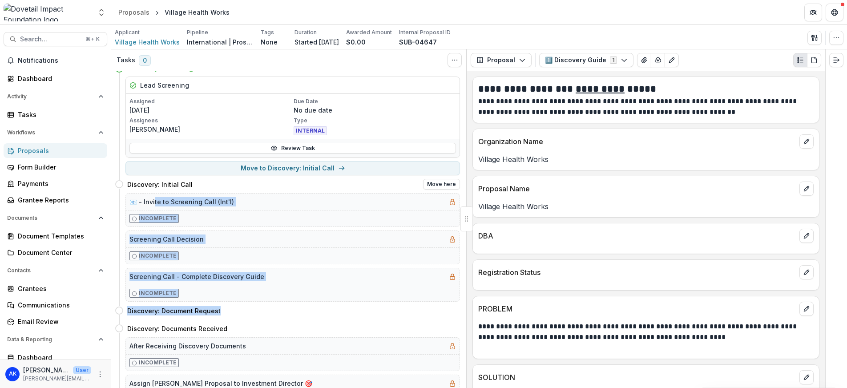
drag, startPoint x: 154, startPoint y: 205, endPoint x: 266, endPoint y: 286, distance: 138.6
click at [263, 305] on div "Expand Previous 0 Stages Discovery: Screening Lead Screening Assigned [DATE] Du…" at bounding box center [289, 229] width 356 height 317
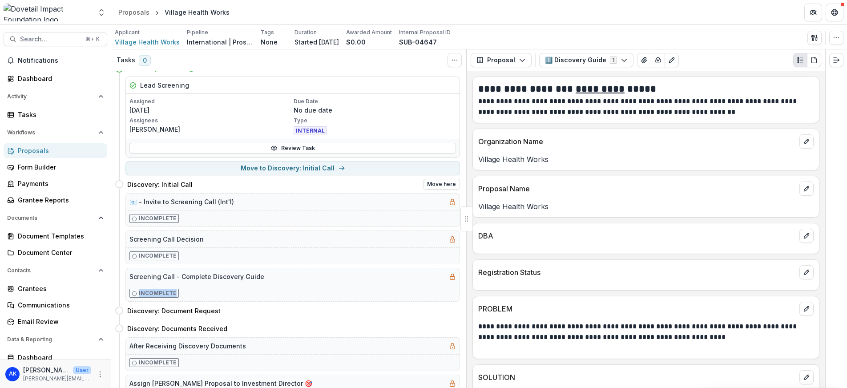
drag, startPoint x: 266, startPoint y: 286, endPoint x: 293, endPoint y: 285, distance: 26.2
click at [293, 285] on div "Incomplete" at bounding box center [292, 293] width 333 height 16
click at [292, 285] on div "Incomplete" at bounding box center [292, 293] width 333 height 16
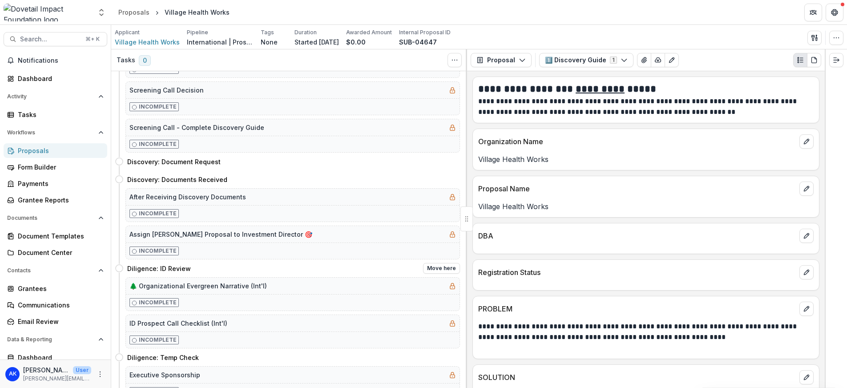
scroll to position [169, 0]
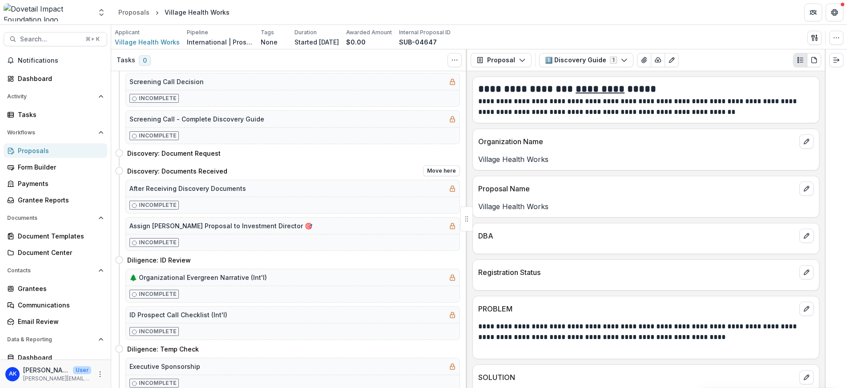
click at [136, 225] on h5 "Assign [PERSON_NAME] Proposal to Investment Director 🎯" at bounding box center [220, 225] width 183 height 9
click at [241, 228] on h5 "Assign [PERSON_NAME] Proposal to Investment Director 🎯" at bounding box center [220, 225] width 183 height 9
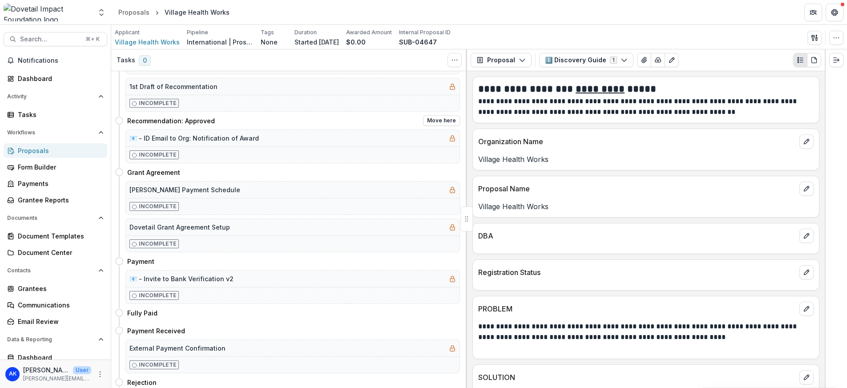
scroll to position [656, 0]
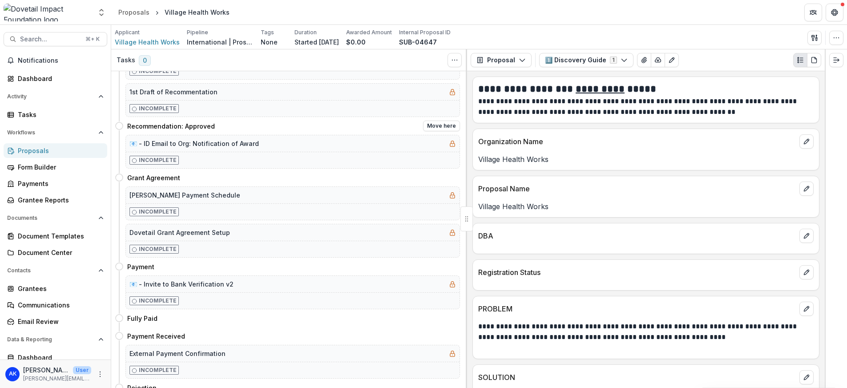
click at [207, 145] on h5 "📧 - ID Email to Org: Notification of Award" at bounding box center [193, 143] width 129 height 9
click at [195, 198] on h5 "[PERSON_NAME] Payment Schedule" at bounding box center [184, 194] width 111 height 9
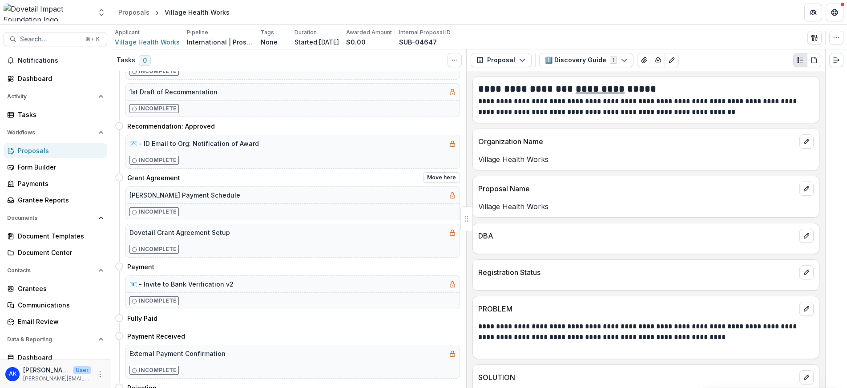
click at [195, 198] on h5 "[PERSON_NAME] Payment Schedule" at bounding box center [184, 194] width 111 height 9
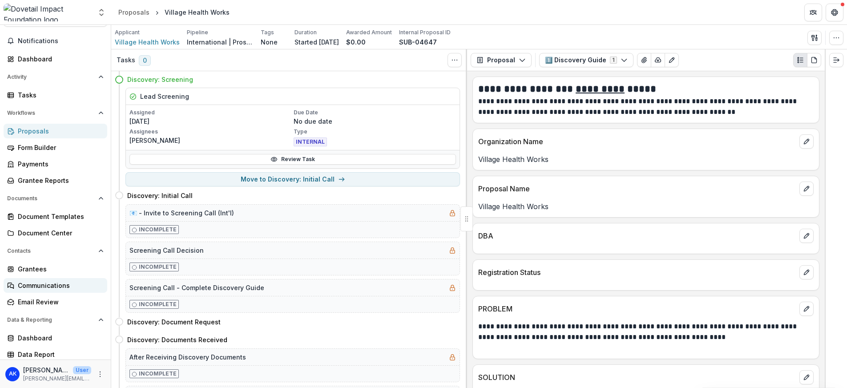
scroll to position [22, 0]
click at [44, 338] on div "Dashboard" at bounding box center [59, 335] width 82 height 9
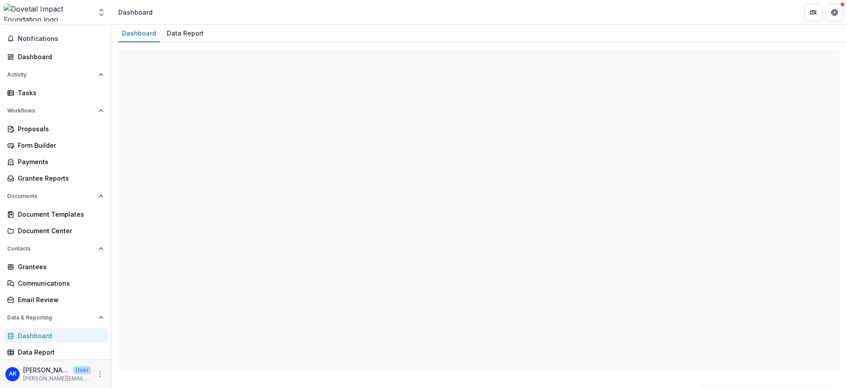
select select "**********"
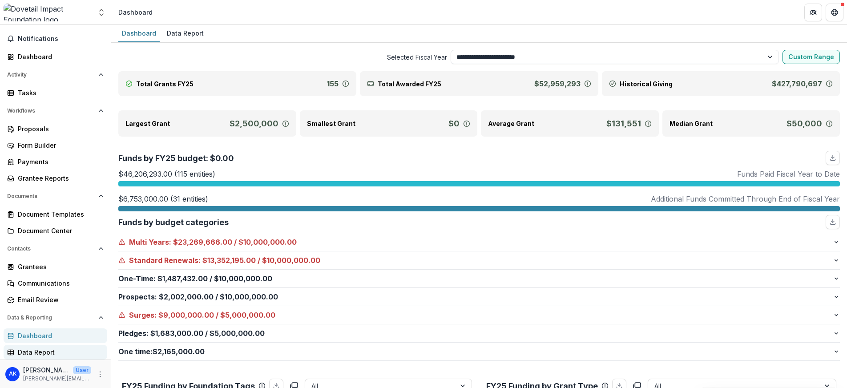
click at [52, 346] on link "Data Report" at bounding box center [56, 352] width 104 height 15
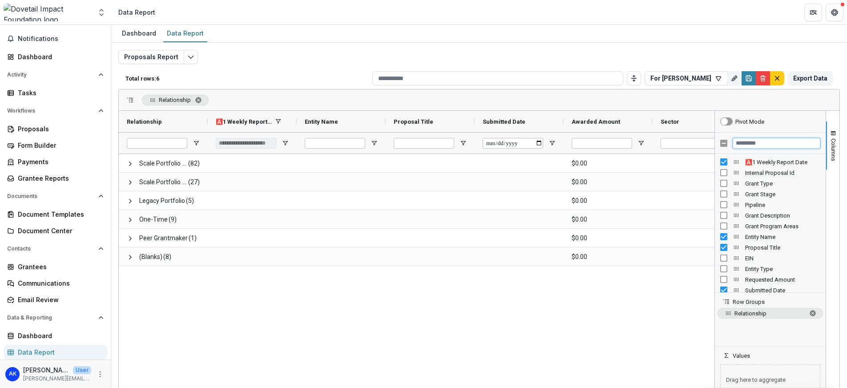
click at [743, 142] on input "Filter Columns Input" at bounding box center [776, 143] width 88 height 11
click at [704, 103] on div "Relationship" at bounding box center [479, 99] width 720 height 21
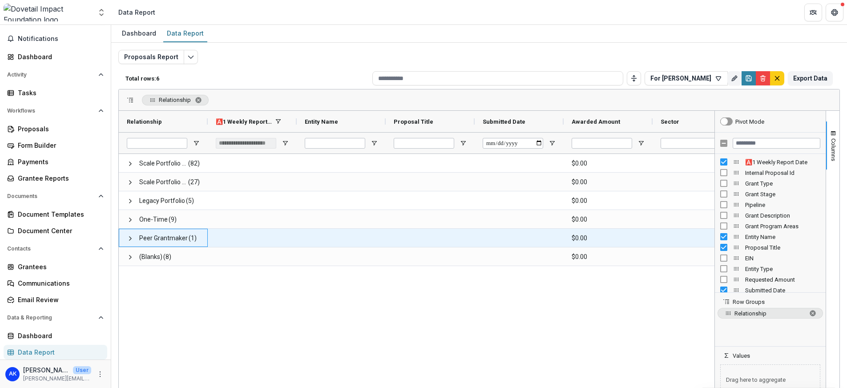
click at [146, 234] on span "Peer Grantmaker" at bounding box center [163, 238] width 48 height 18
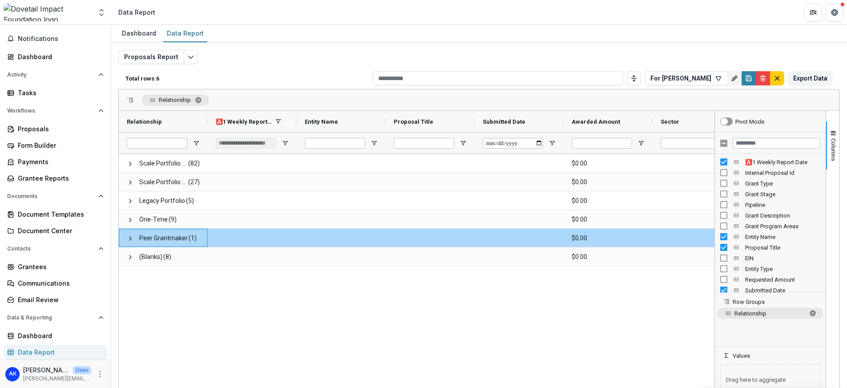
click at [126, 239] on div "Peer Grantmaker (1)" at bounding box center [163, 238] width 89 height 18
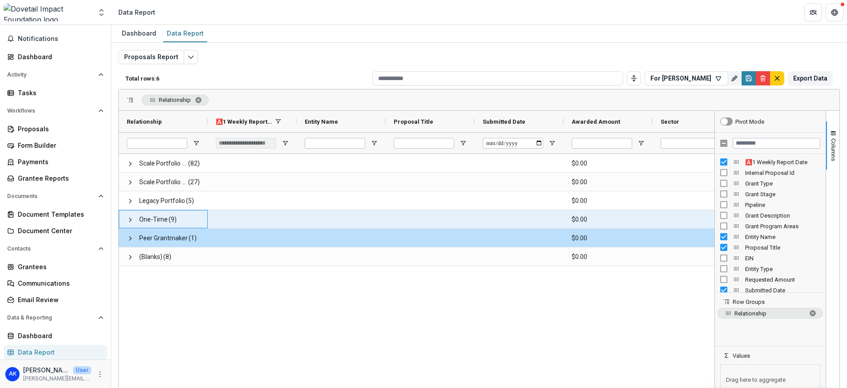
click at [125, 218] on div "One-Time (9)" at bounding box center [163, 219] width 89 height 18
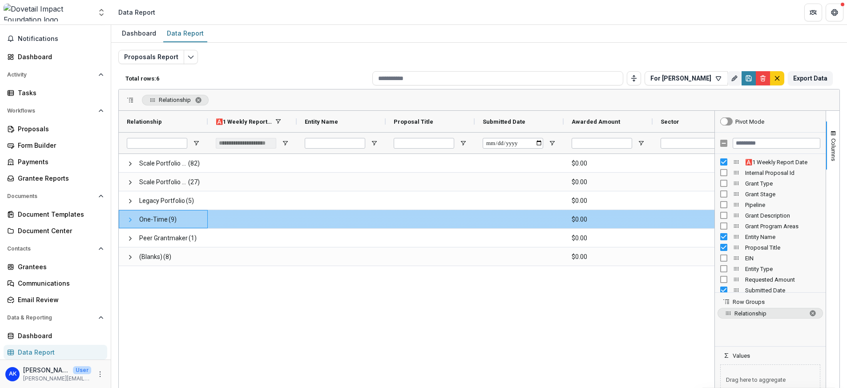
click at [129, 218] on span at bounding box center [130, 219] width 7 height 7
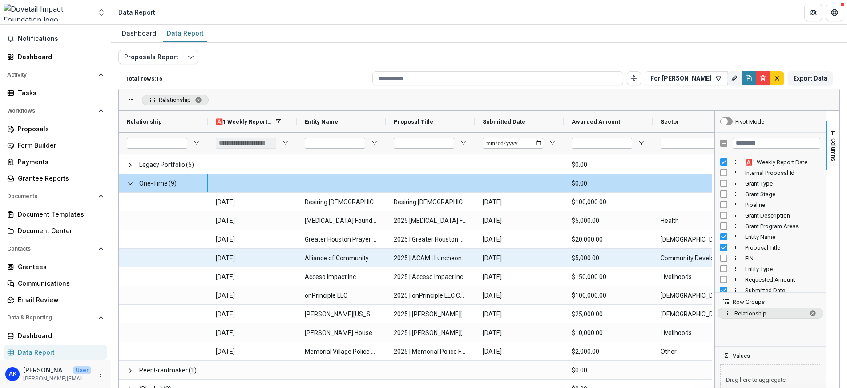
scroll to position [37, 0]
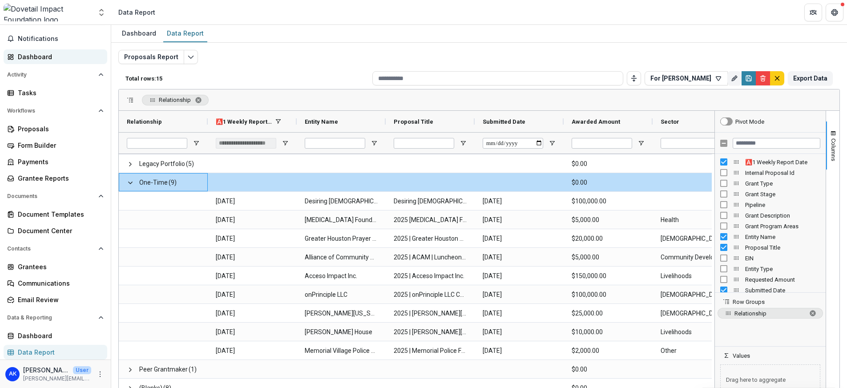
click at [16, 59] on link "Dashboard" at bounding box center [56, 56] width 104 height 15
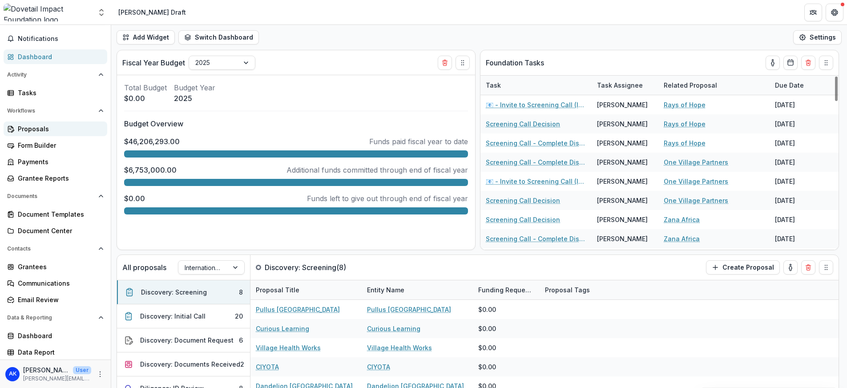
click at [29, 129] on div "Proposals" at bounding box center [59, 128] width 82 height 9
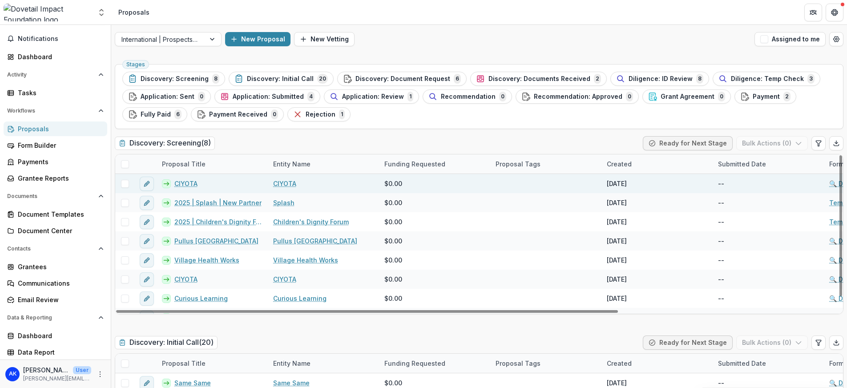
click at [187, 182] on link "CIYOTA" at bounding box center [185, 183] width 23 height 9
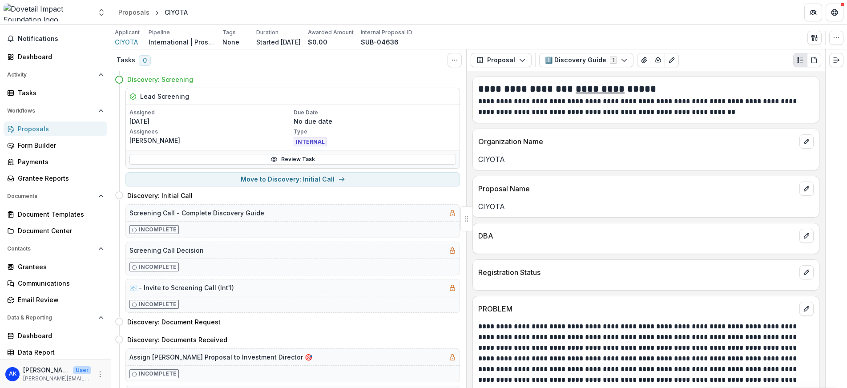
click at [125, 47] on div "Applicant CIYOTA Pipeline International | Prospects Pipeline Tags None All tags…" at bounding box center [478, 37] width 735 height 24
click at [125, 44] on span "CIYOTA" at bounding box center [126, 41] width 23 height 9
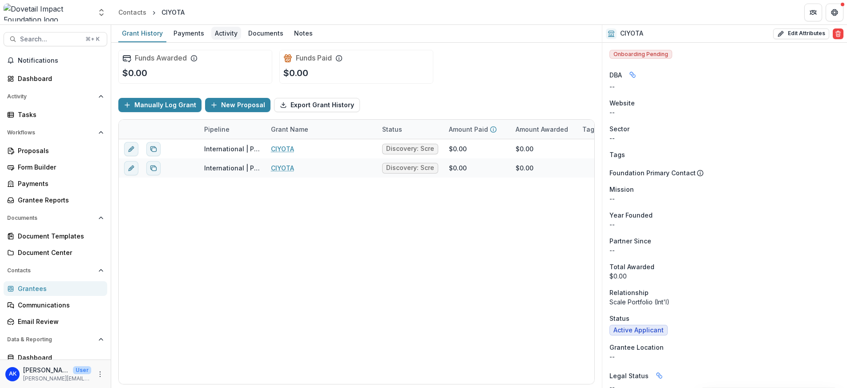
click at [225, 32] on div "Activity" at bounding box center [226, 33] width 30 height 13
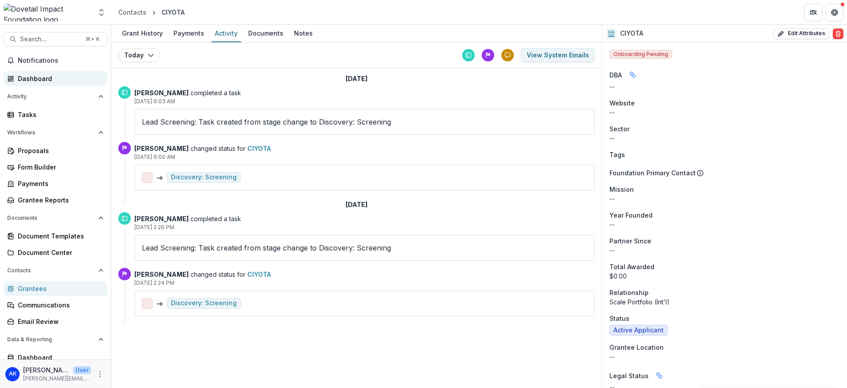
click at [27, 79] on div "Dashboard" at bounding box center [59, 78] width 82 height 9
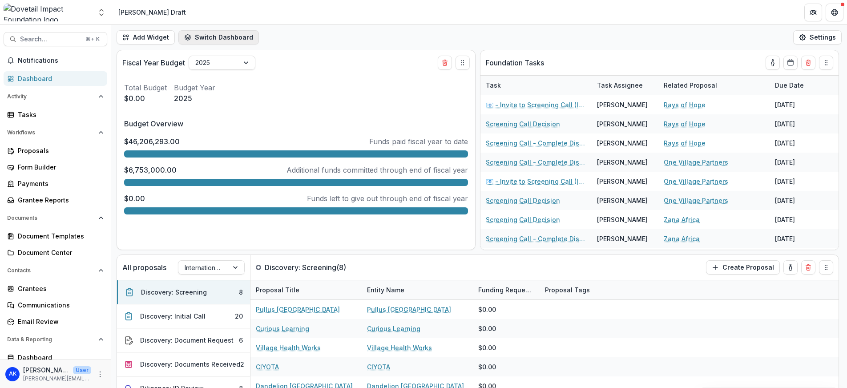
click at [215, 41] on button "Switch Dashboard" at bounding box center [218, 37] width 80 height 14
click at [225, 60] on span "Default" at bounding box center [235, 57] width 70 height 9
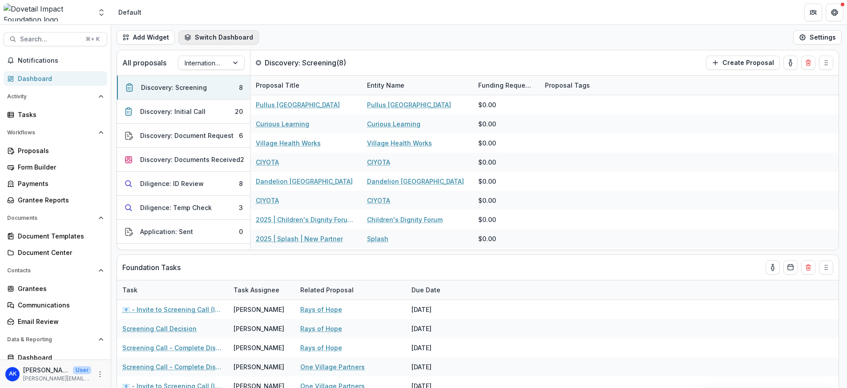
select select "**********"
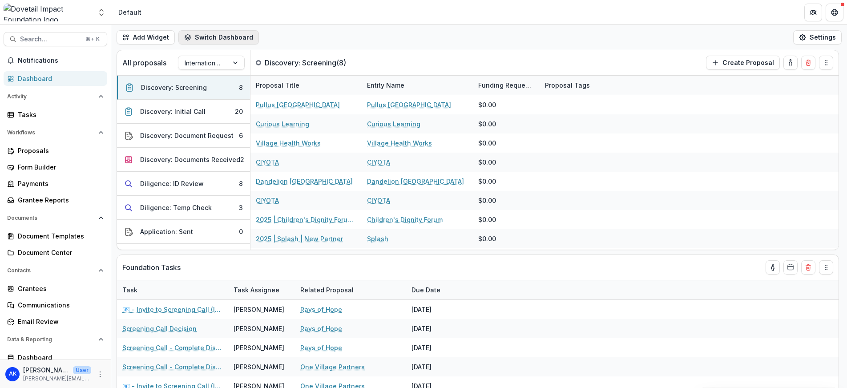
select select "**********"
click at [238, 39] on button "Switch Dashboard" at bounding box center [218, 37] width 80 height 14
click at [297, 40] on div "Add Widget Switch Dashboard Default Main [PERSON_NAME] Draft New Dashboard Sett…" at bounding box center [478, 37] width 735 height 25
select select "**********"
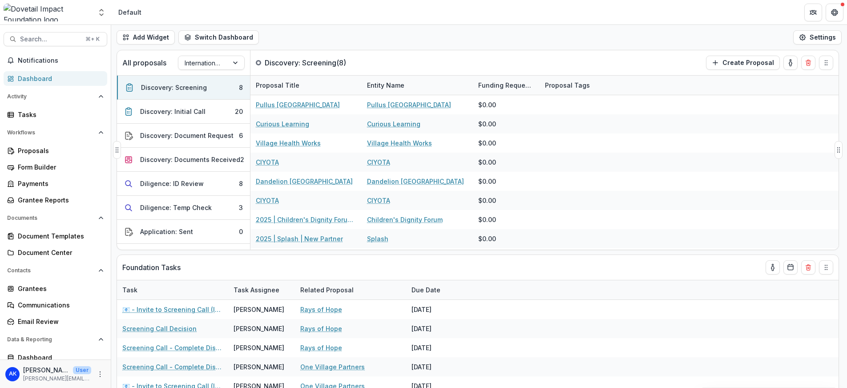
select select "**********"
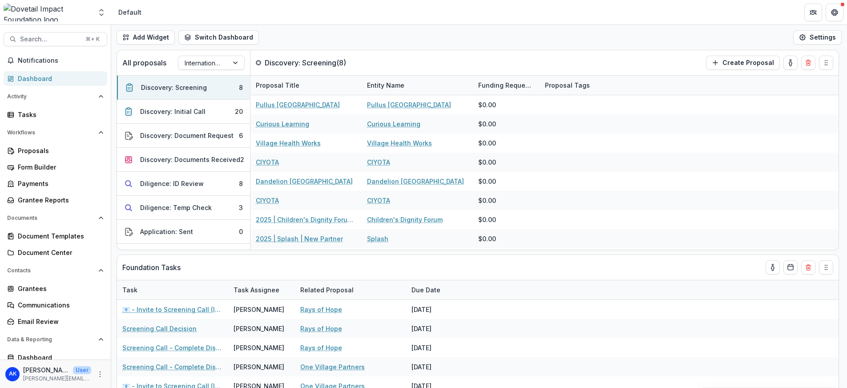
select select "**********"
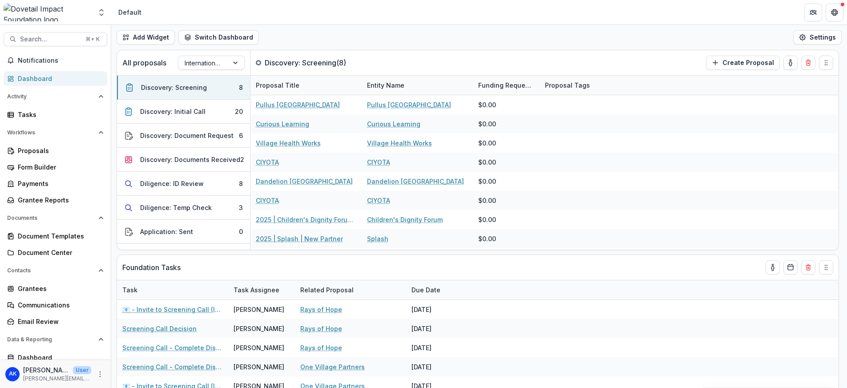
select select "**********"
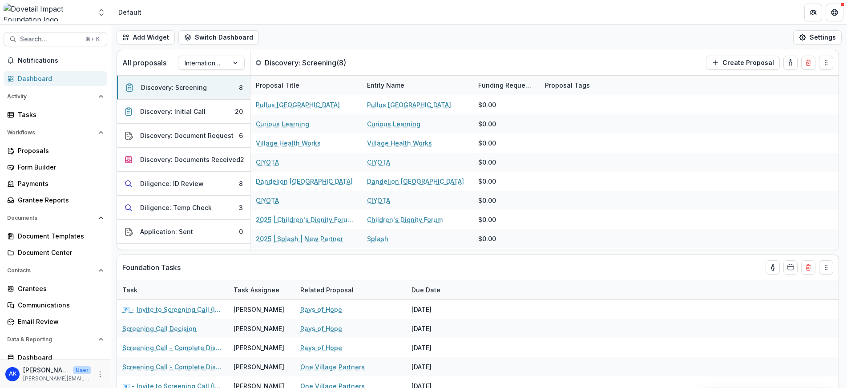
select select "**********"
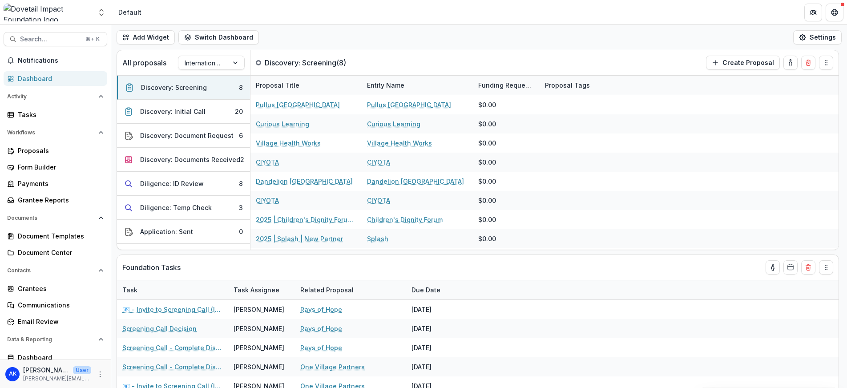
select select "**********"
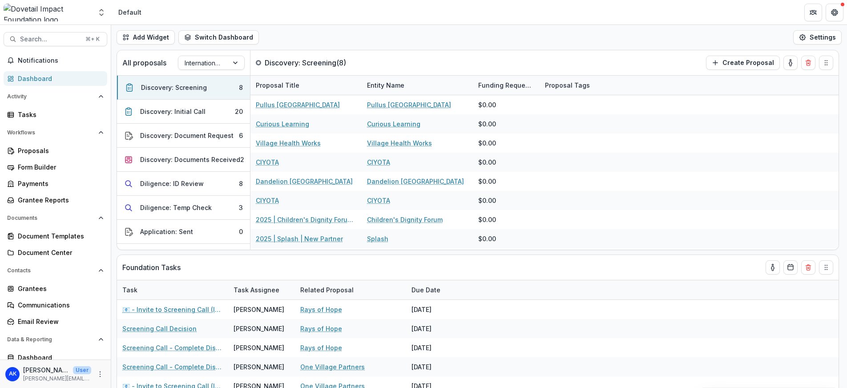
select select "**********"
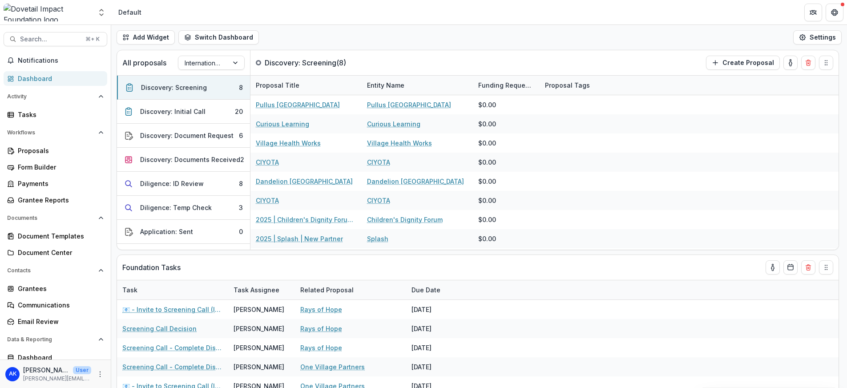
select select "**********"
